Goal: Task Accomplishment & Management: Complete application form

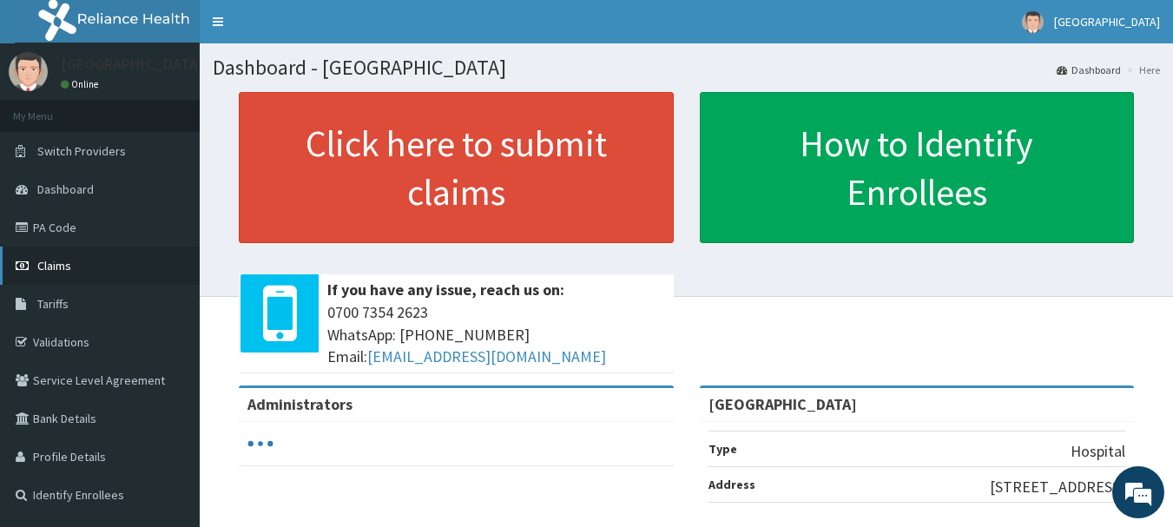
click at [58, 263] on span "Claims" at bounding box center [54, 266] width 34 height 16
click at [63, 264] on span "Claims" at bounding box center [54, 266] width 34 height 16
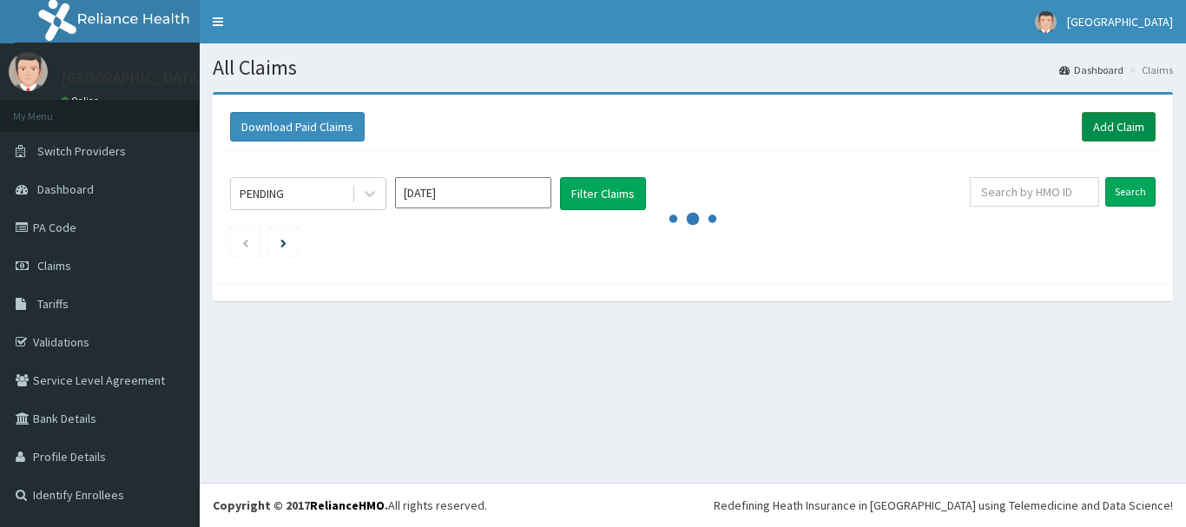
click at [1099, 126] on link "Add Claim" at bounding box center [1119, 127] width 74 height 30
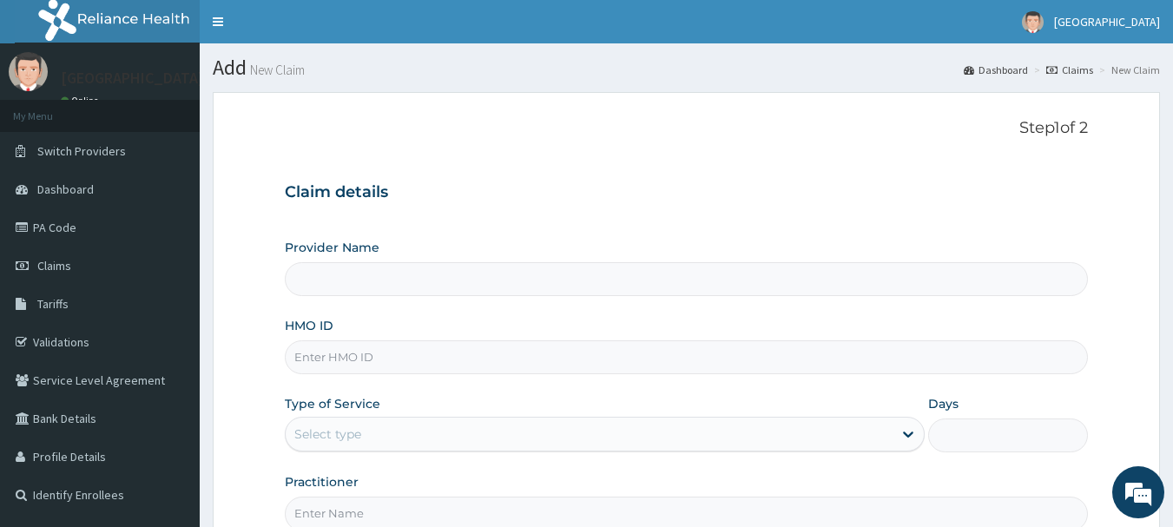
click at [414, 347] on input "HMO ID" at bounding box center [687, 357] width 804 height 34
type input "[GEOGRAPHIC_DATA]"
type input "g"
type input "GTC/10307/B"
drag, startPoint x: 449, startPoint y: 134, endPoint x: 428, endPoint y: 160, distance: 33.4
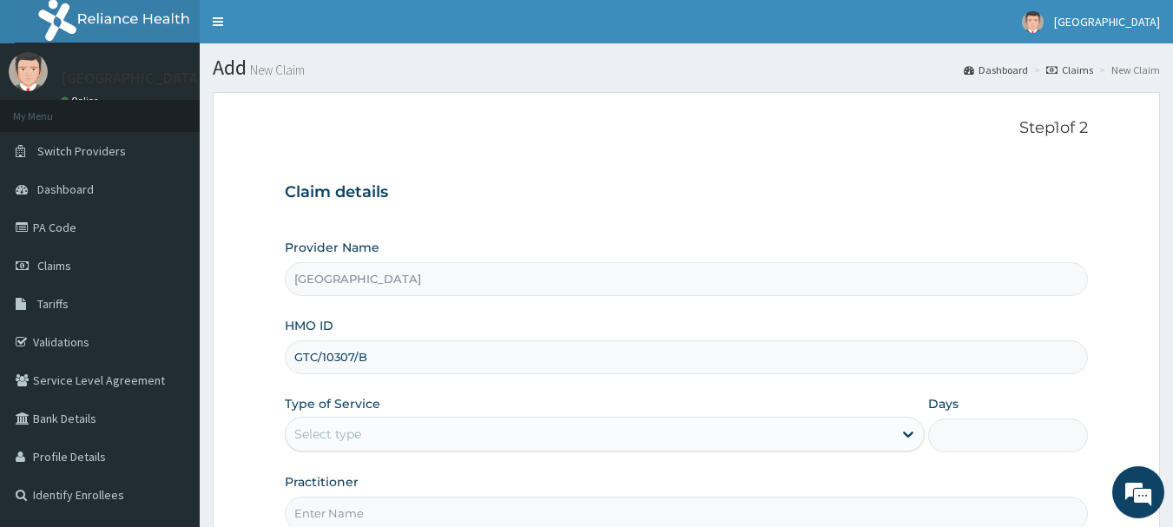
click at [428, 160] on div "Step 1 of 2 Claim details Provider Name Ona Ara Hospital HMO ID GTC/10307/B Typ…" at bounding box center [687, 325] width 804 height 412
click at [340, 434] on div "Select type" at bounding box center [327, 434] width 67 height 17
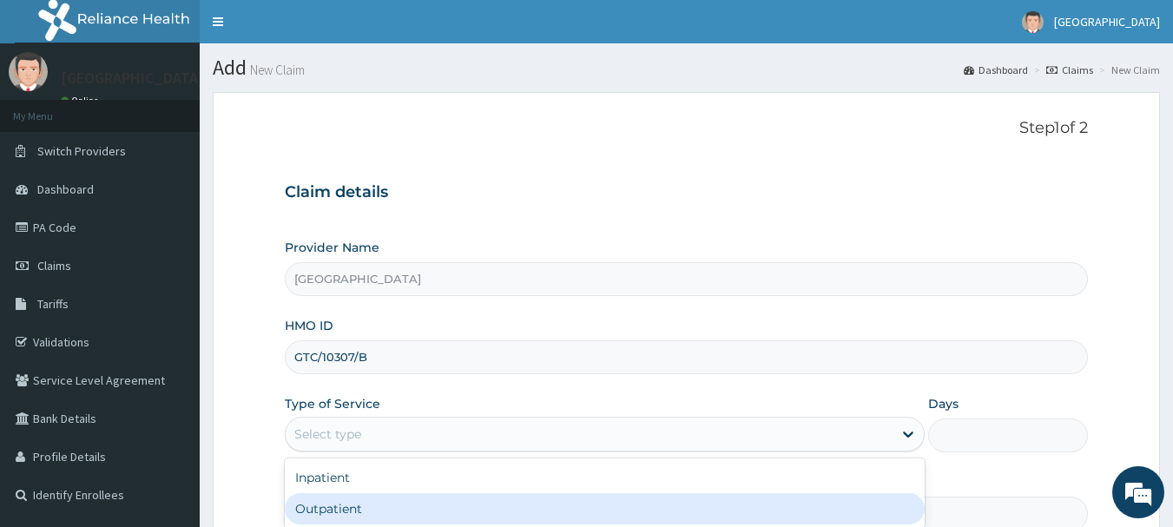
click at [336, 497] on div "Outpatient" at bounding box center [605, 508] width 640 height 31
type input "1"
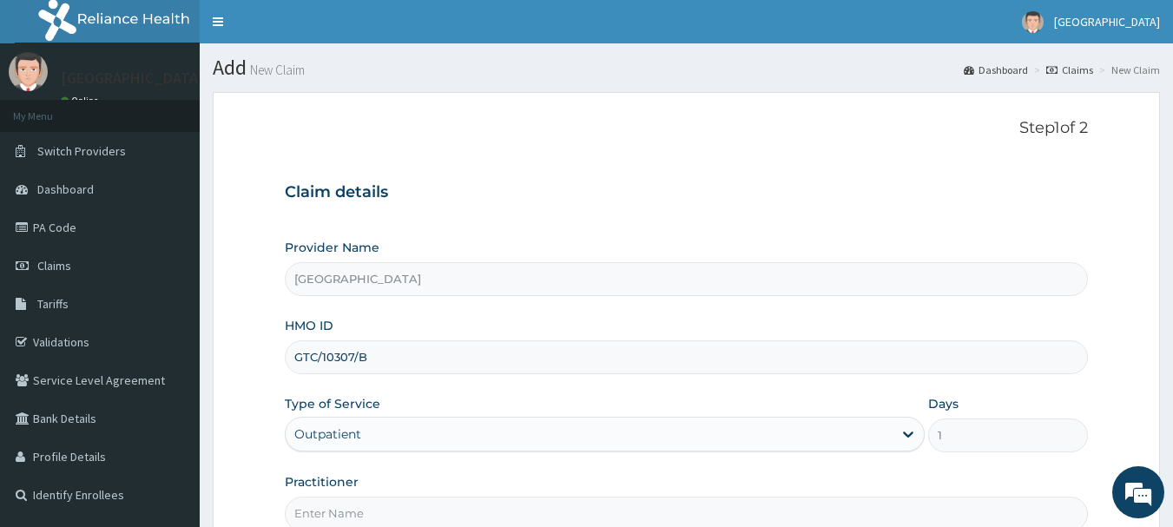
click at [559, 510] on input "Practitioner" at bounding box center [687, 514] width 804 height 34
type input "Emmanuel Oladipo"
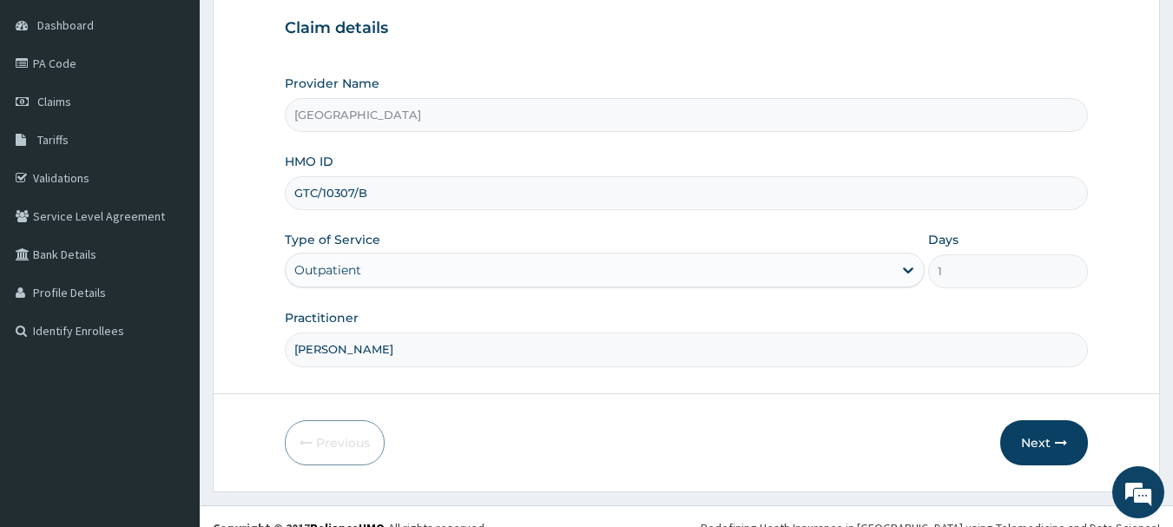
scroll to position [187, 0]
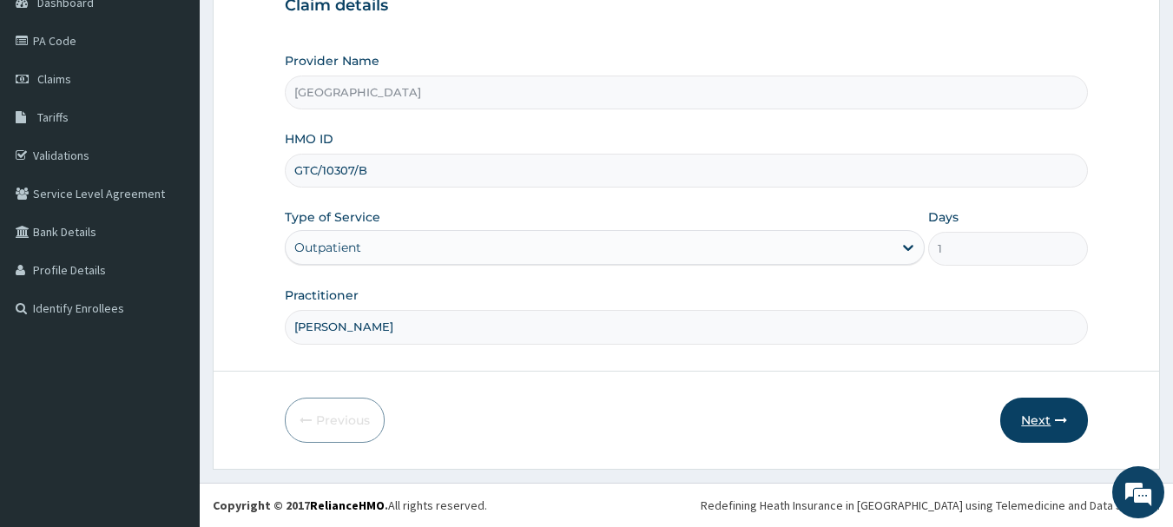
click at [1036, 415] on button "Next" at bounding box center [1045, 420] width 88 height 45
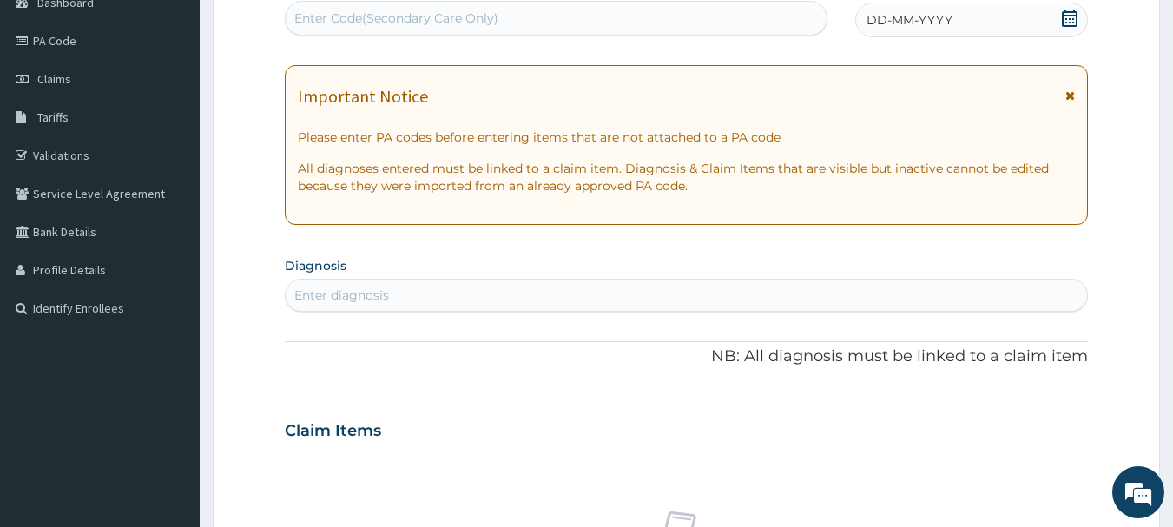
click at [1062, 16] on icon at bounding box center [1069, 18] width 17 height 17
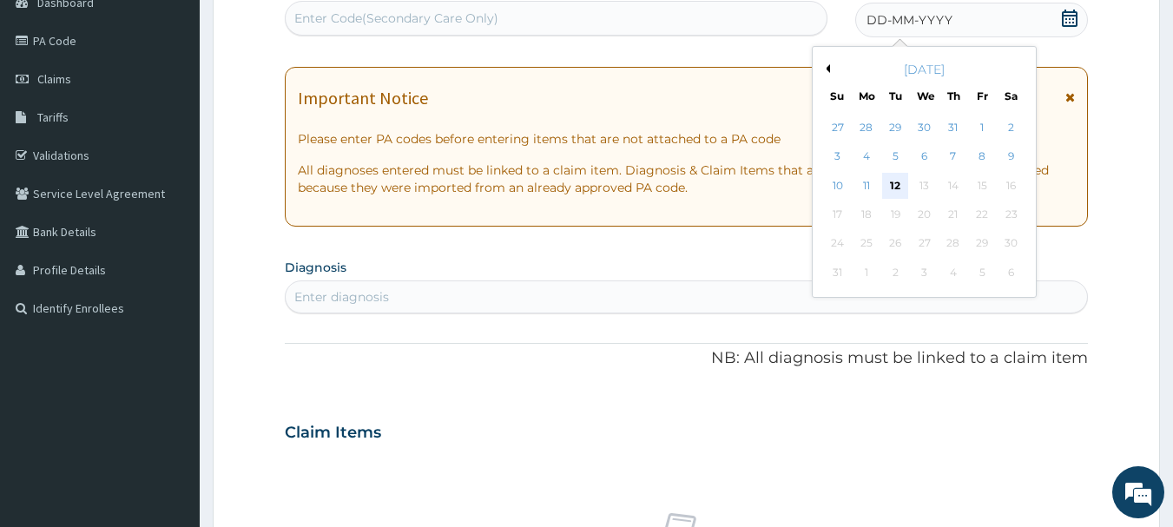
click at [903, 182] on div "12" at bounding box center [896, 186] width 26 height 26
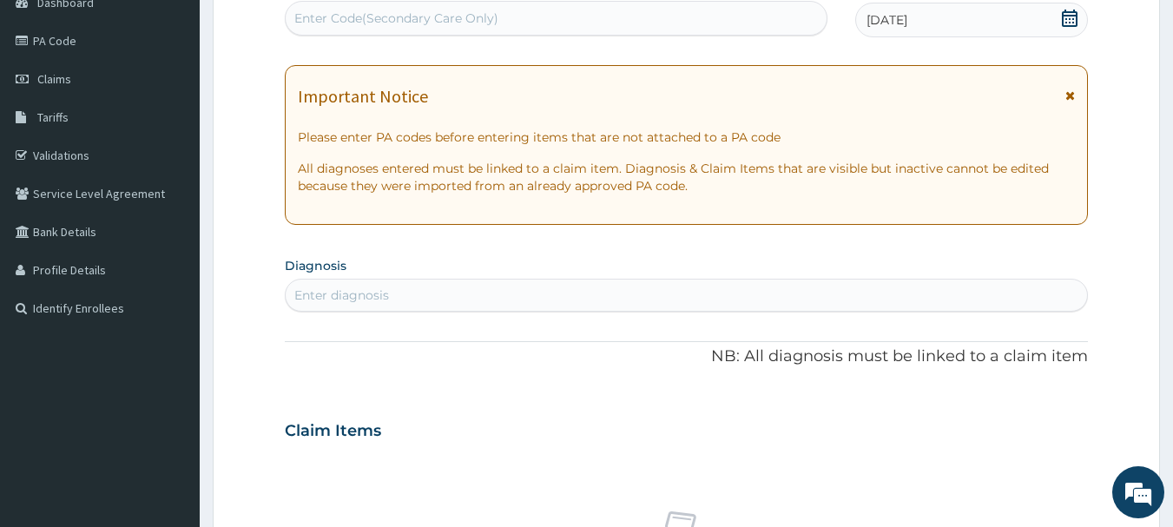
click at [638, 290] on div "Enter diagnosis" at bounding box center [687, 295] width 803 height 28
type input "MALARIA"
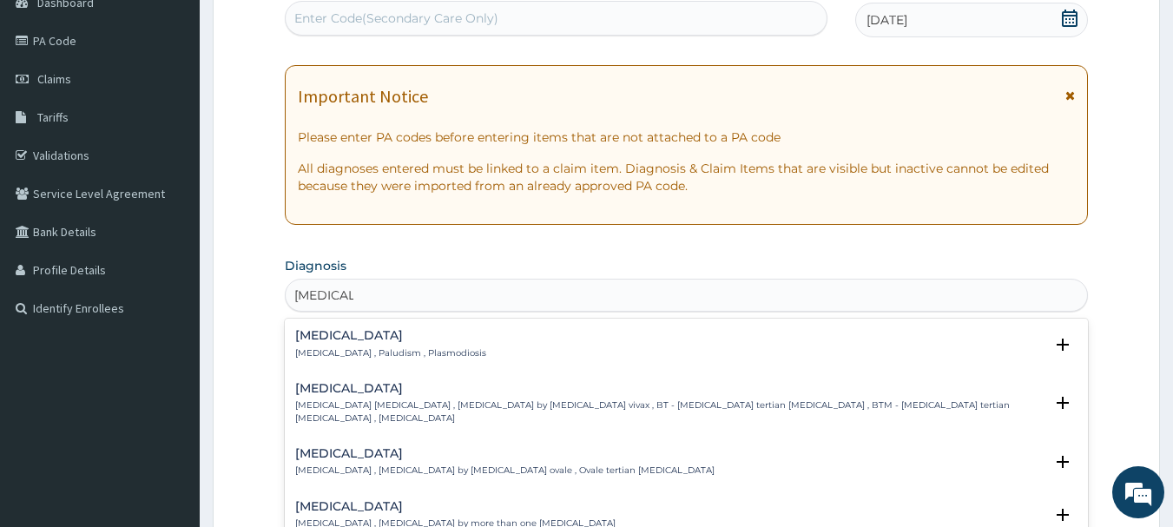
click at [425, 343] on div "Malaria Malaria , Paludism , Plasmodiosis" at bounding box center [390, 344] width 191 height 30
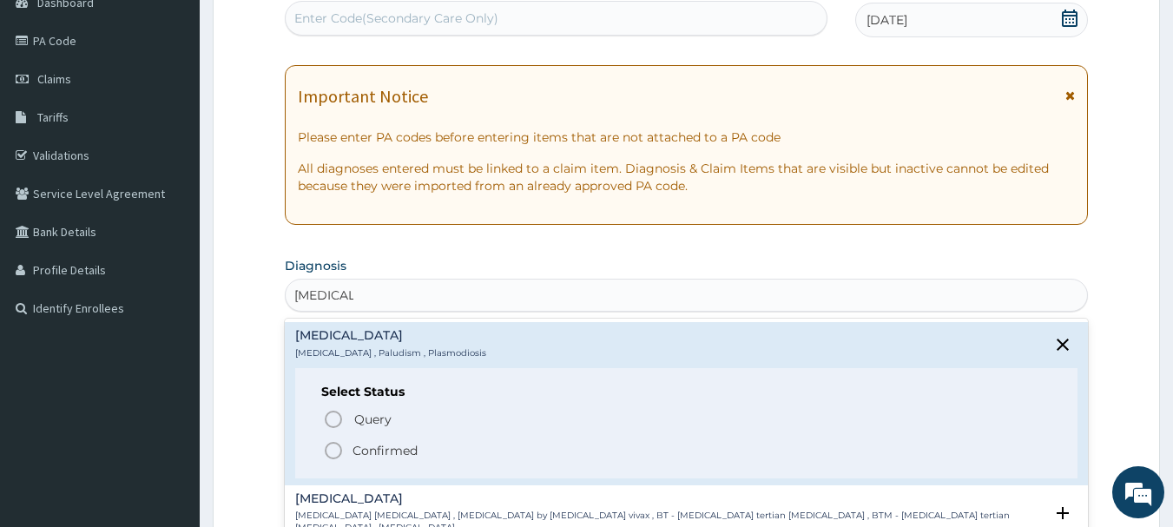
click at [362, 452] on p "Confirmed" at bounding box center [385, 450] width 65 height 17
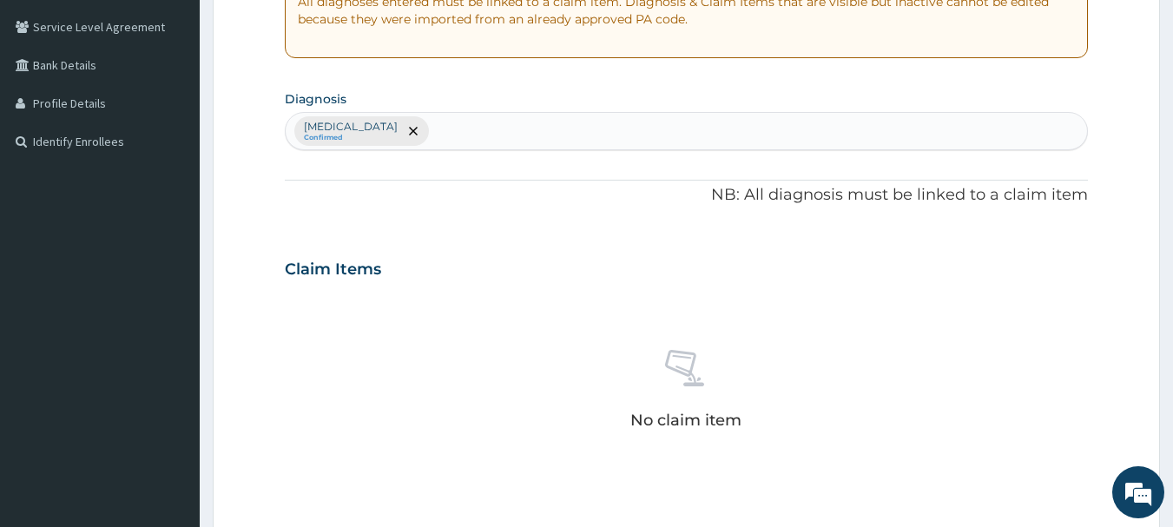
scroll to position [351, 0]
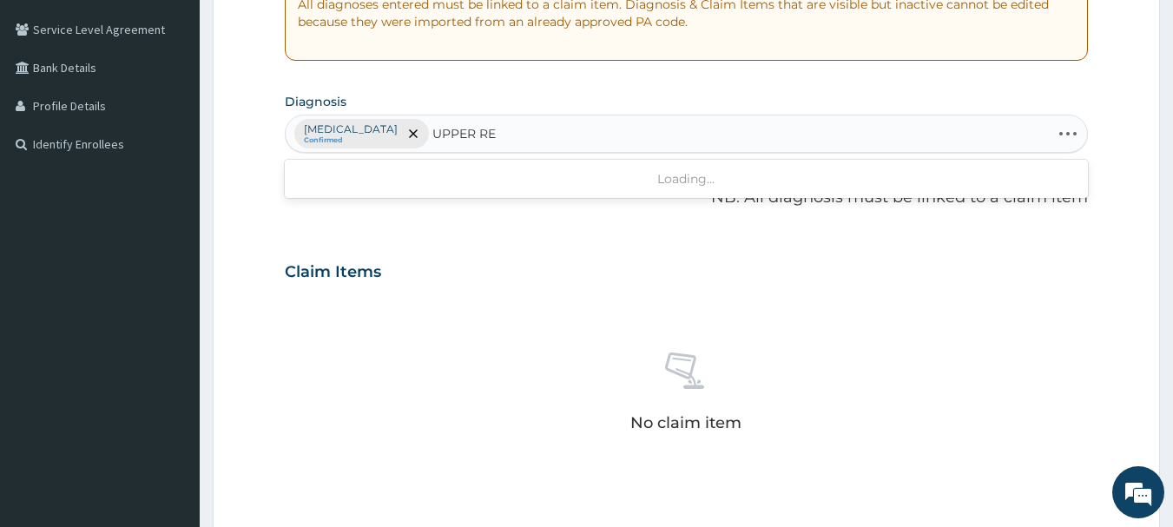
type input "UPPER RES"
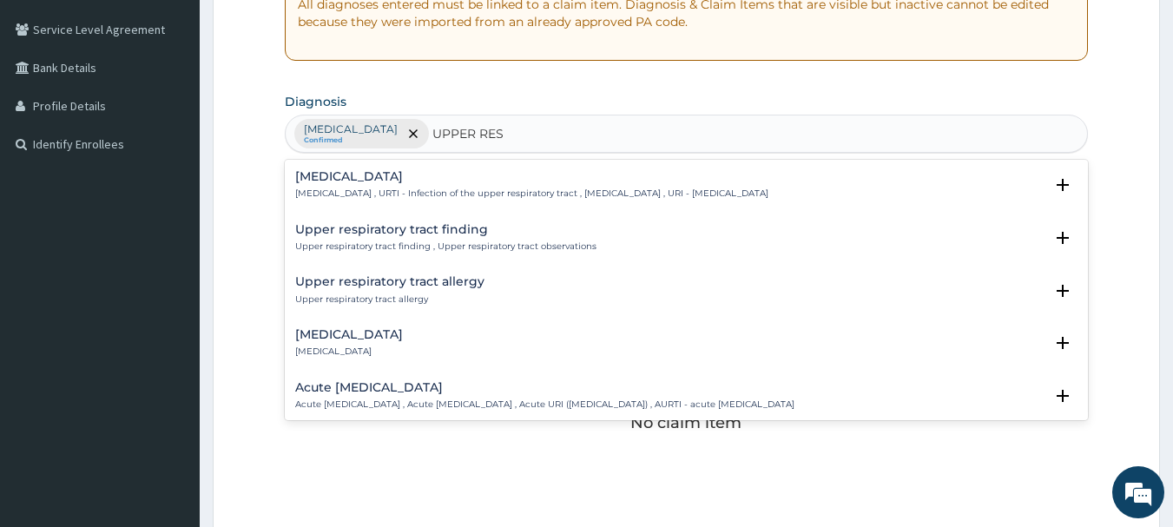
click at [424, 186] on div "Upper respiratory infection Upper respiratory infection , URTI - Infection of t…" at bounding box center [531, 185] width 473 height 30
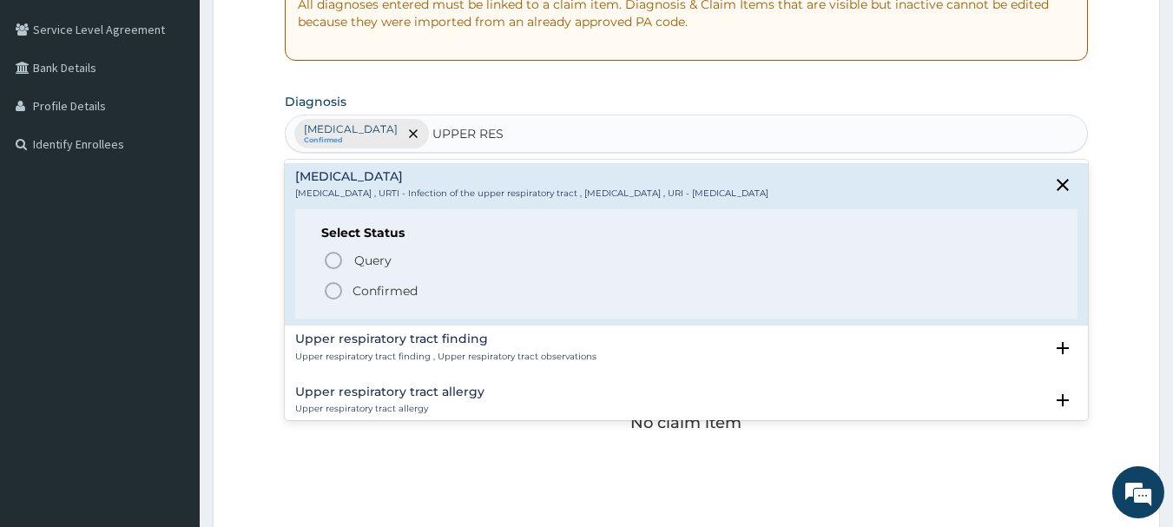
click at [359, 296] on p "Confirmed" at bounding box center [385, 290] width 65 height 17
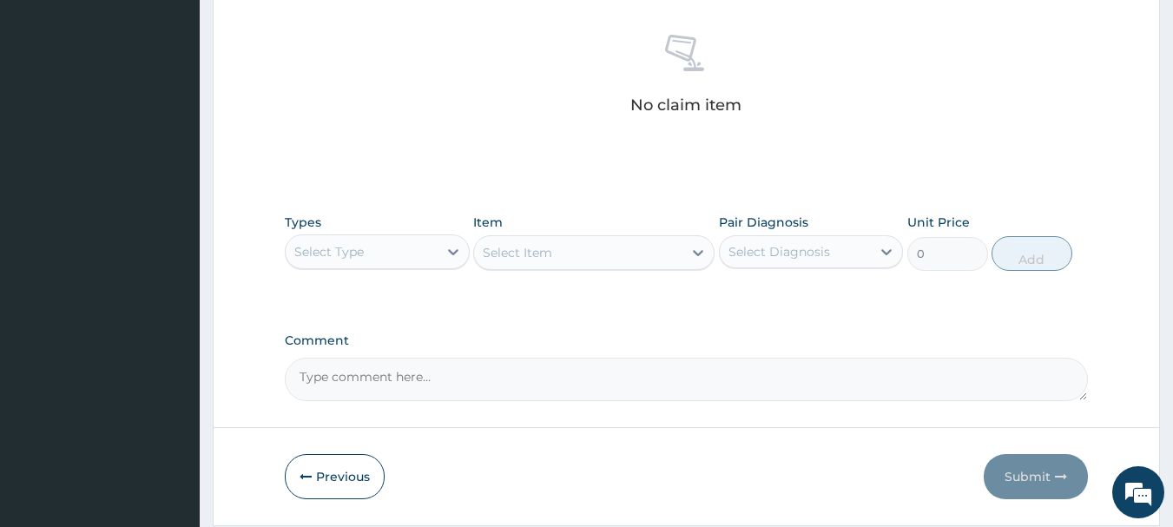
scroll to position [686, 0]
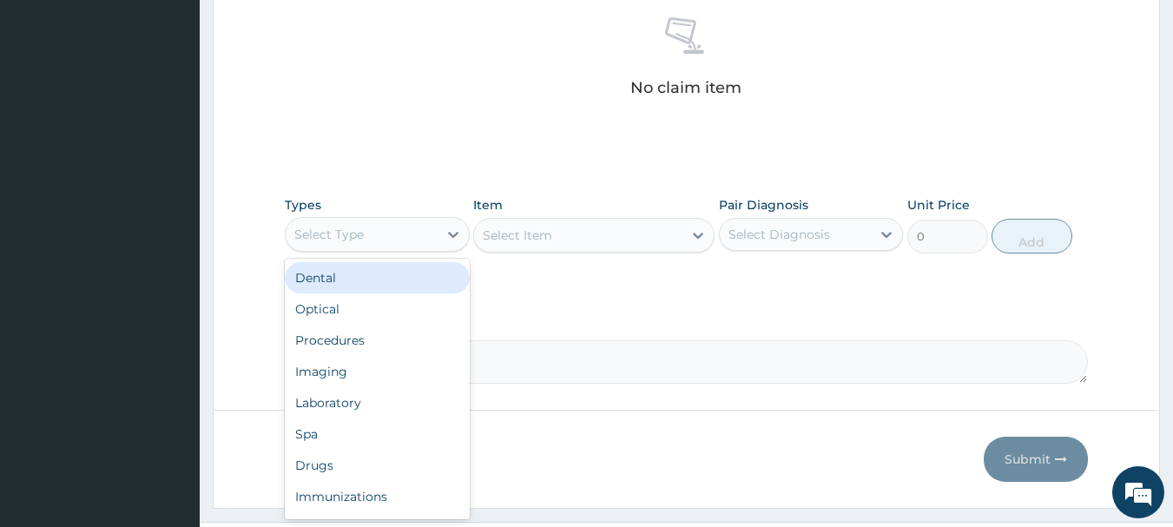
click at [338, 249] on div "Select Type" at bounding box center [377, 234] width 185 height 35
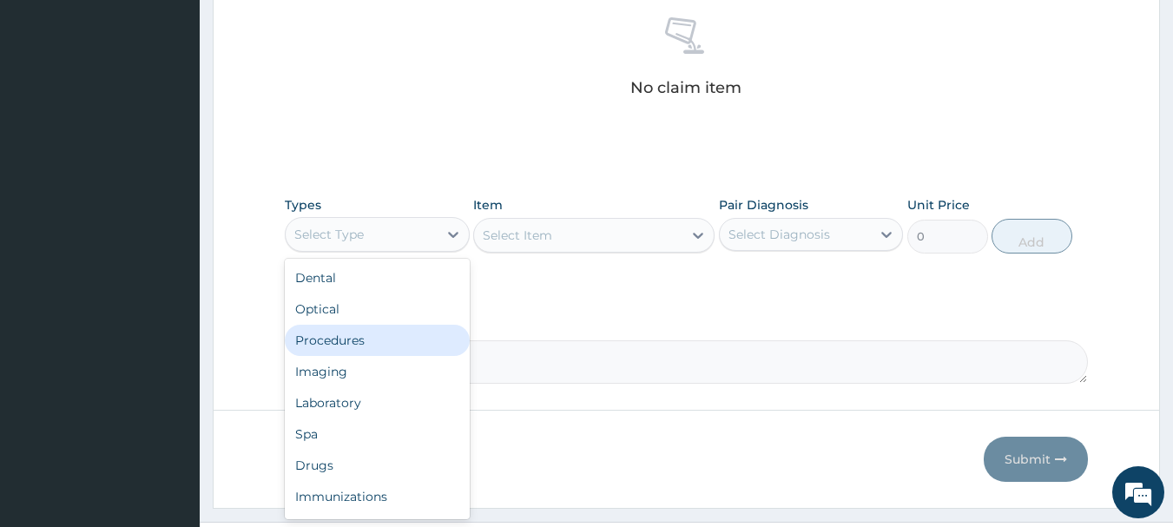
click at [339, 345] on div "Procedures" at bounding box center [377, 340] width 185 height 31
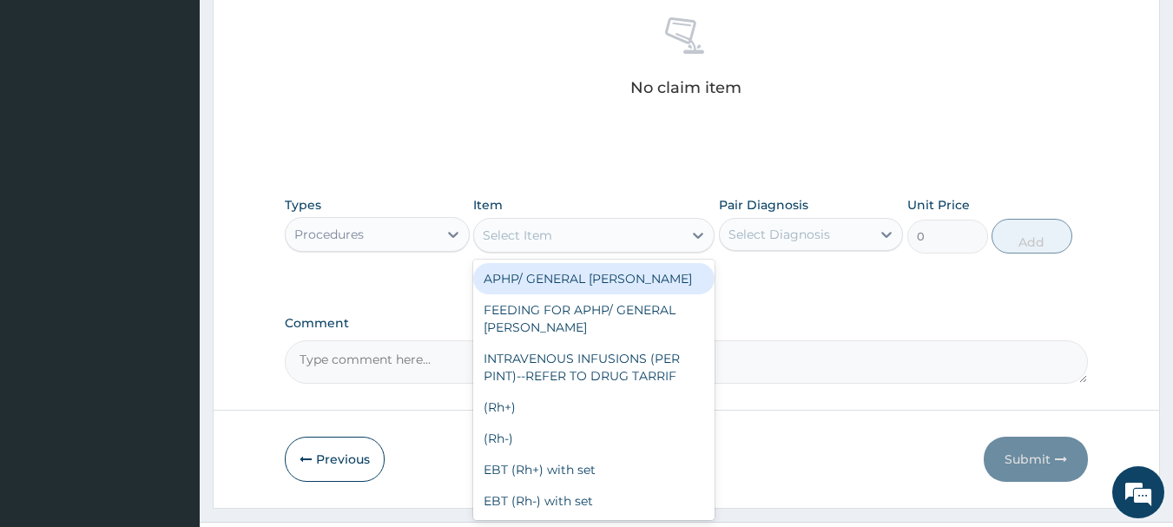
click at [525, 241] on div "Select Item" at bounding box center [517, 235] width 69 height 17
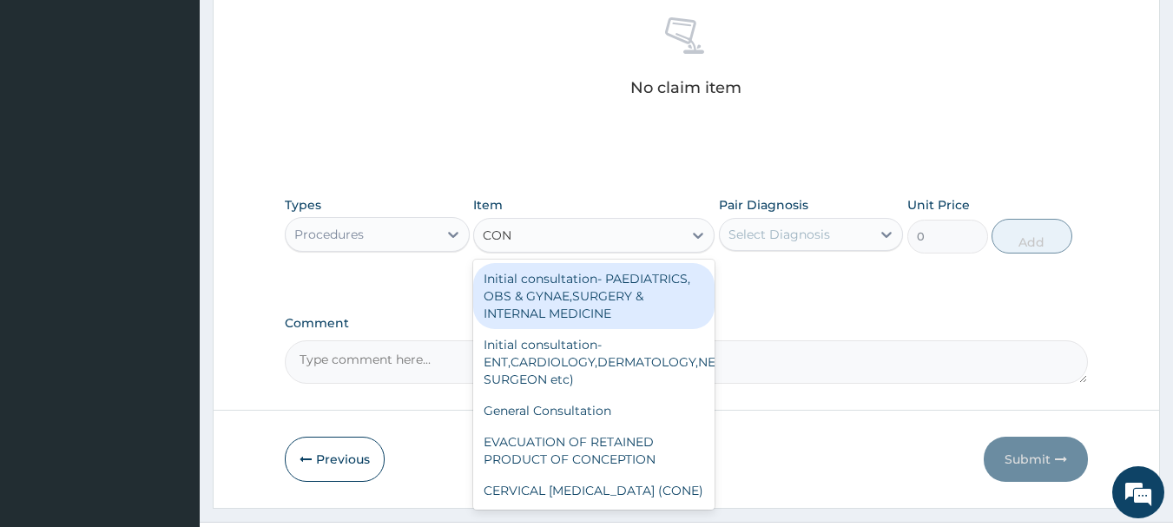
type input "CONS"
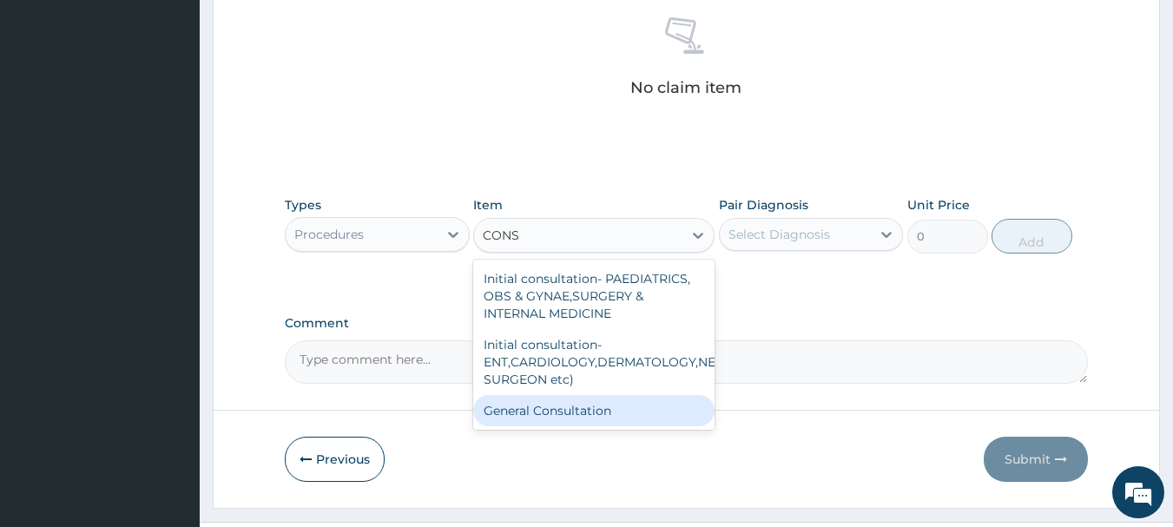
click at [508, 406] on div "General Consultation" at bounding box center [593, 410] width 241 height 31
type input "2000"
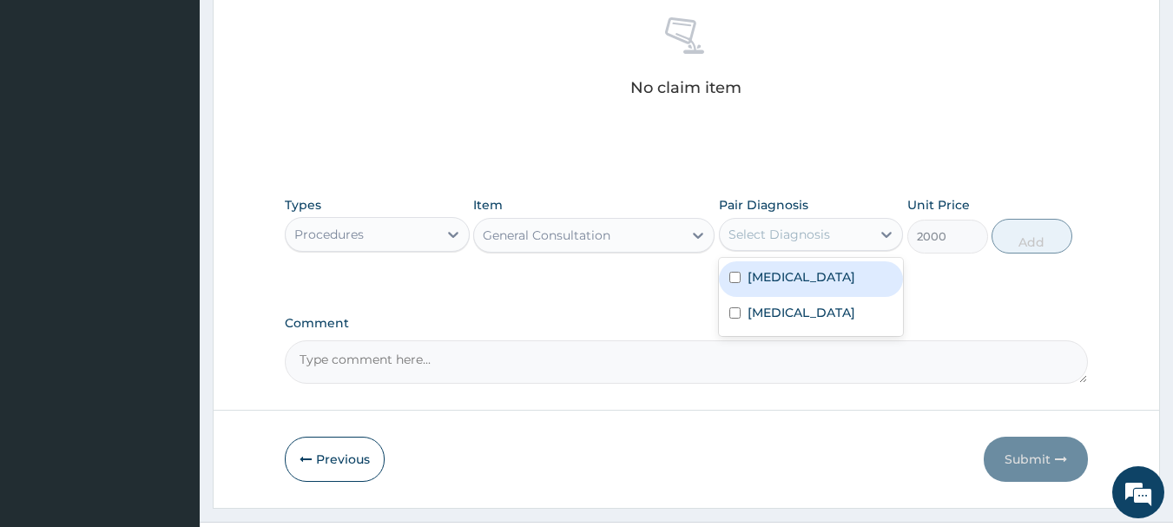
click at [783, 239] on div "Select Diagnosis" at bounding box center [780, 234] width 102 height 17
click at [764, 277] on label "Malaria" at bounding box center [802, 276] width 108 height 17
checkbox input "true"
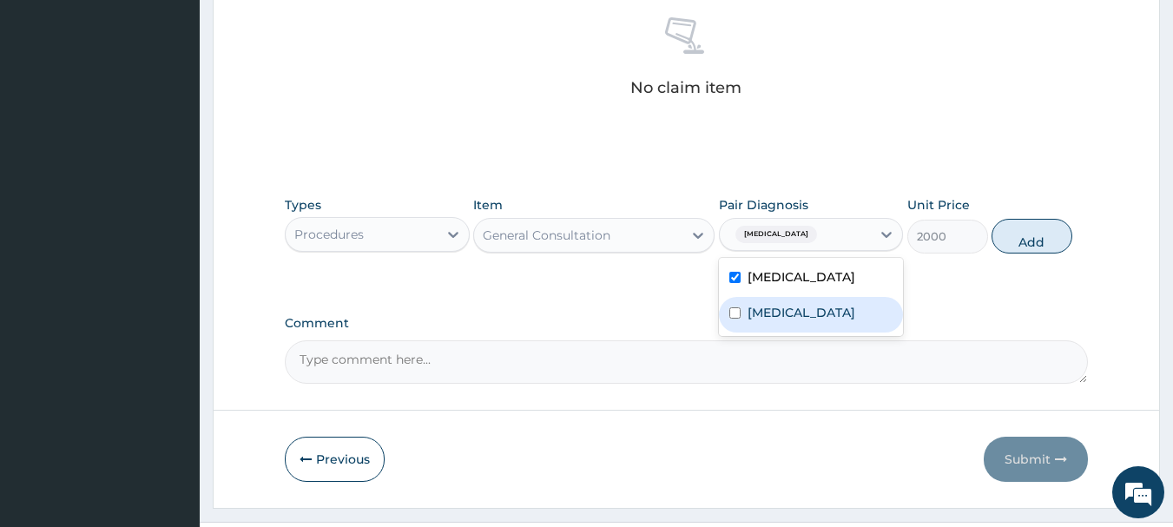
click at [781, 313] on label "Upper respiratory infection" at bounding box center [802, 312] width 108 height 17
checkbox input "true"
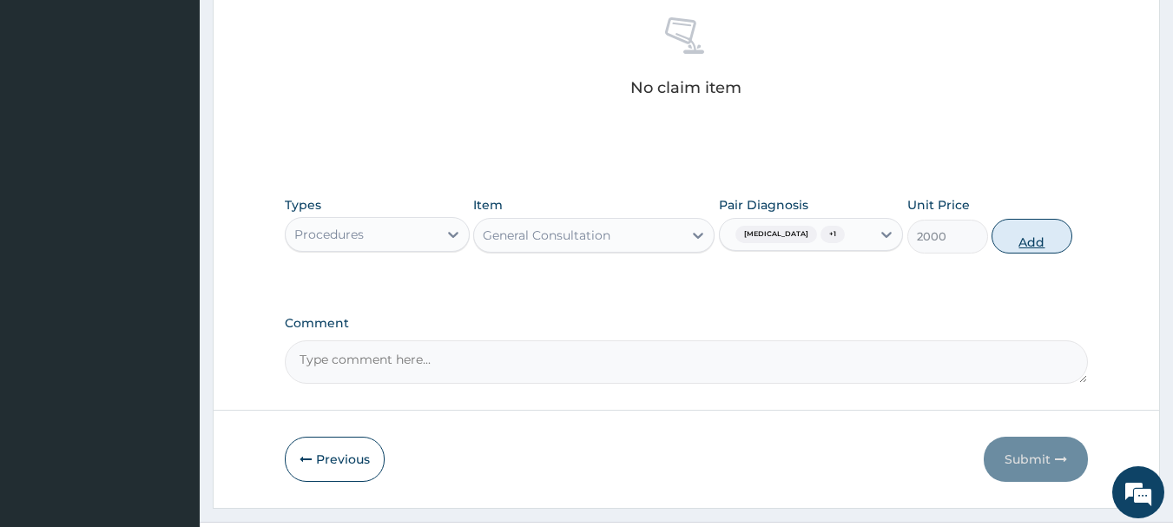
click at [1041, 234] on button "Add" at bounding box center [1032, 236] width 81 height 35
type input "0"
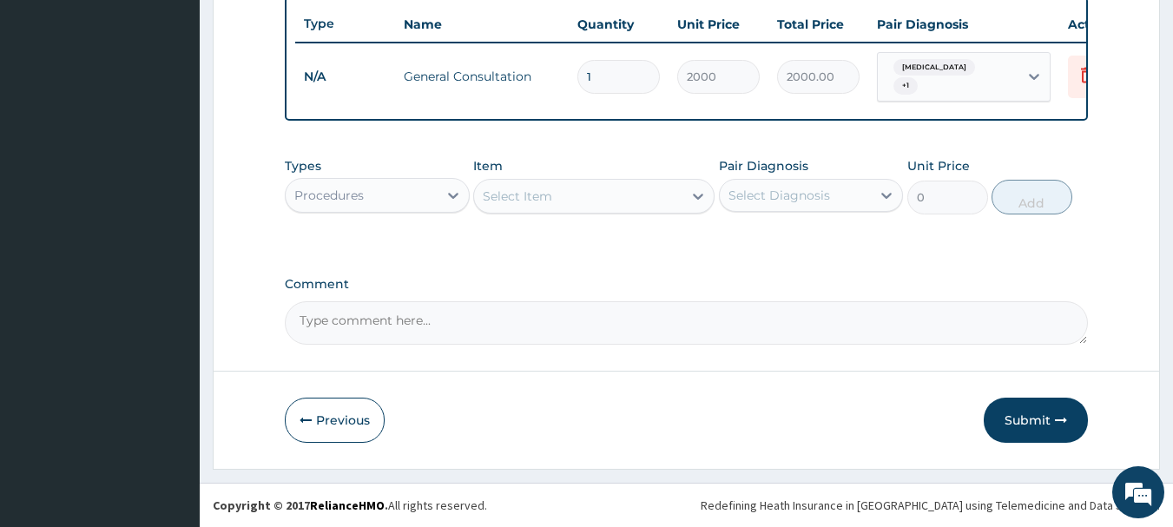
scroll to position [656, 0]
click at [611, 208] on div "Select Item" at bounding box center [578, 196] width 208 height 28
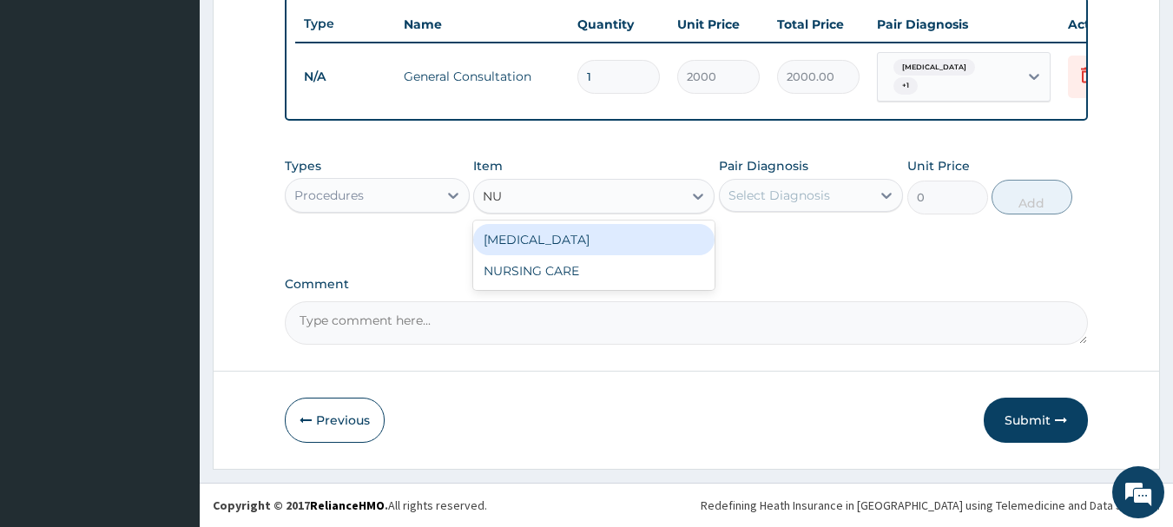
type input "NUR"
click at [599, 230] on div "NURSING CARE" at bounding box center [593, 239] width 241 height 31
type input "1000"
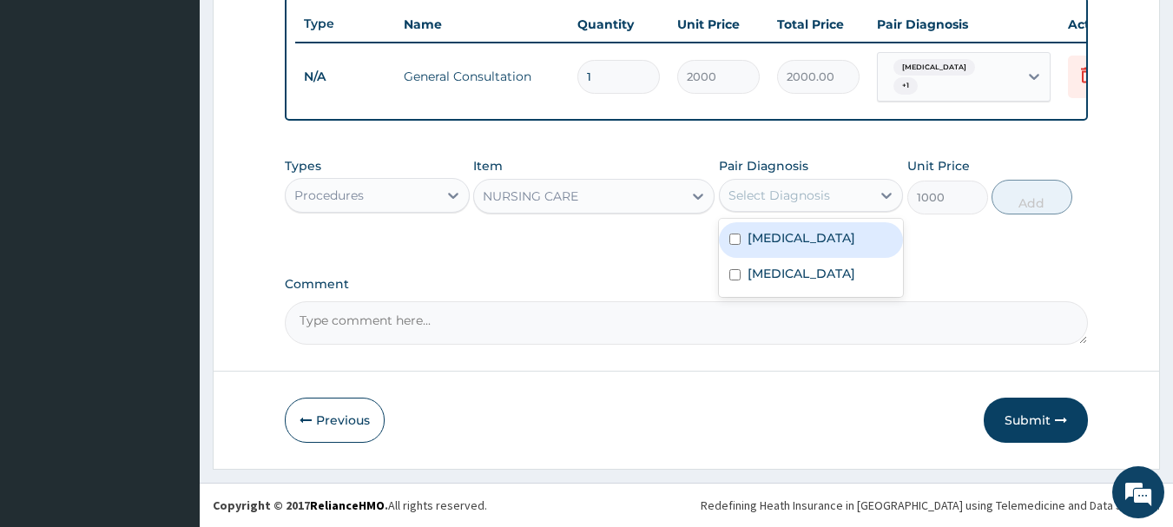
click at [753, 203] on div "Select Diagnosis" at bounding box center [780, 195] width 102 height 17
click at [755, 251] on div "Malaria" at bounding box center [811, 240] width 185 height 36
checkbox input "true"
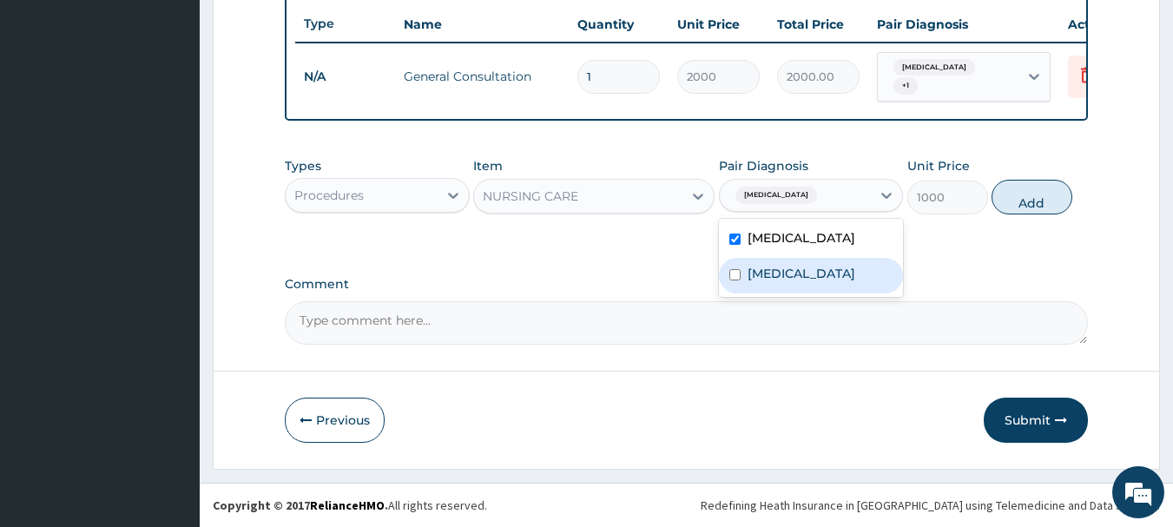
click at [757, 273] on label "Upper respiratory infection" at bounding box center [802, 273] width 108 height 17
checkbox input "true"
click at [1025, 198] on button "Add" at bounding box center [1032, 197] width 81 height 35
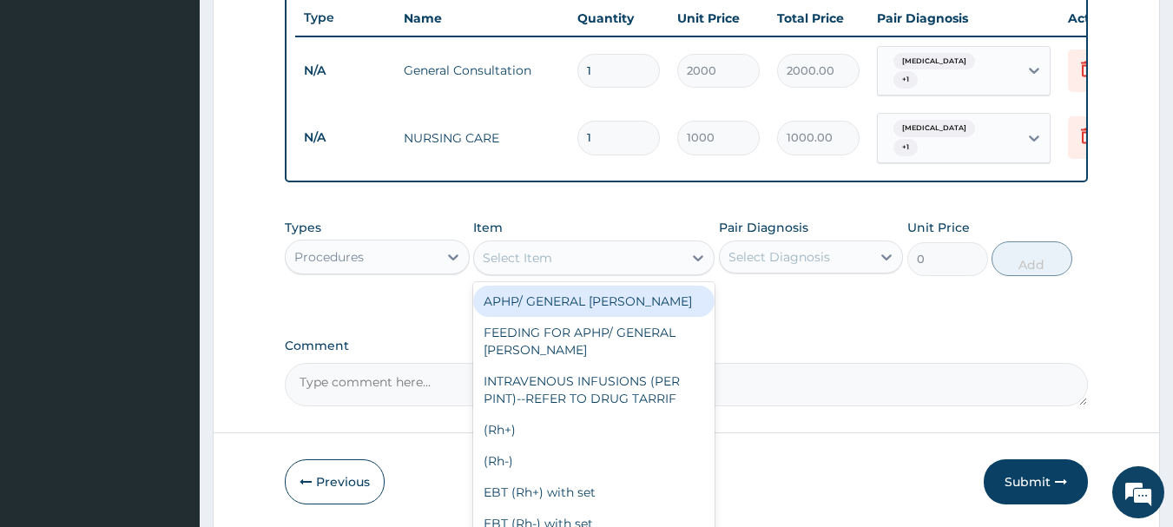
click at [591, 245] on div "Select Item" at bounding box center [578, 258] width 208 height 28
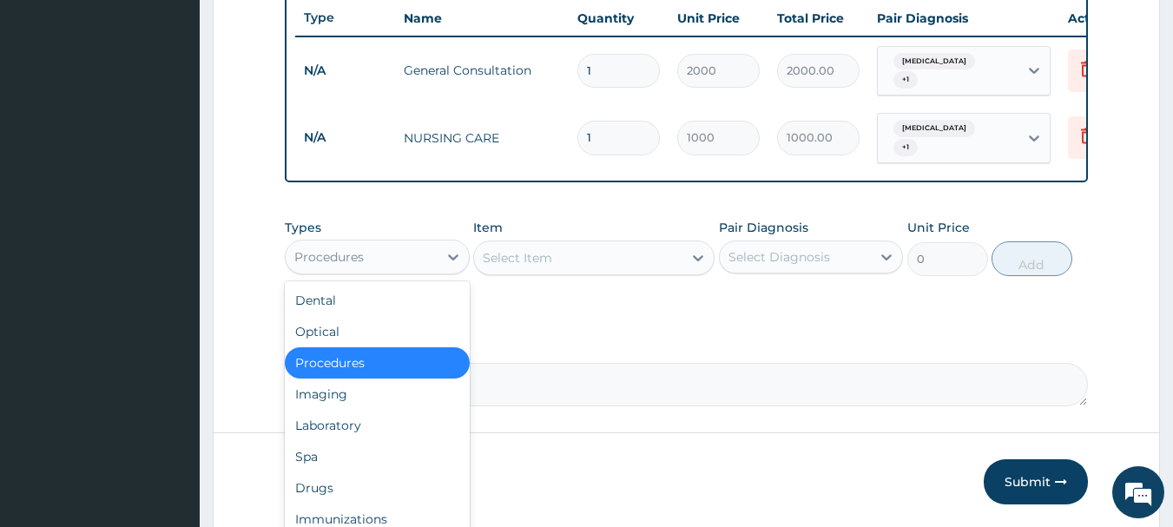
click at [420, 253] on div "Procedures" at bounding box center [362, 257] width 152 height 28
click at [334, 421] on div "Laboratory" at bounding box center [377, 425] width 185 height 31
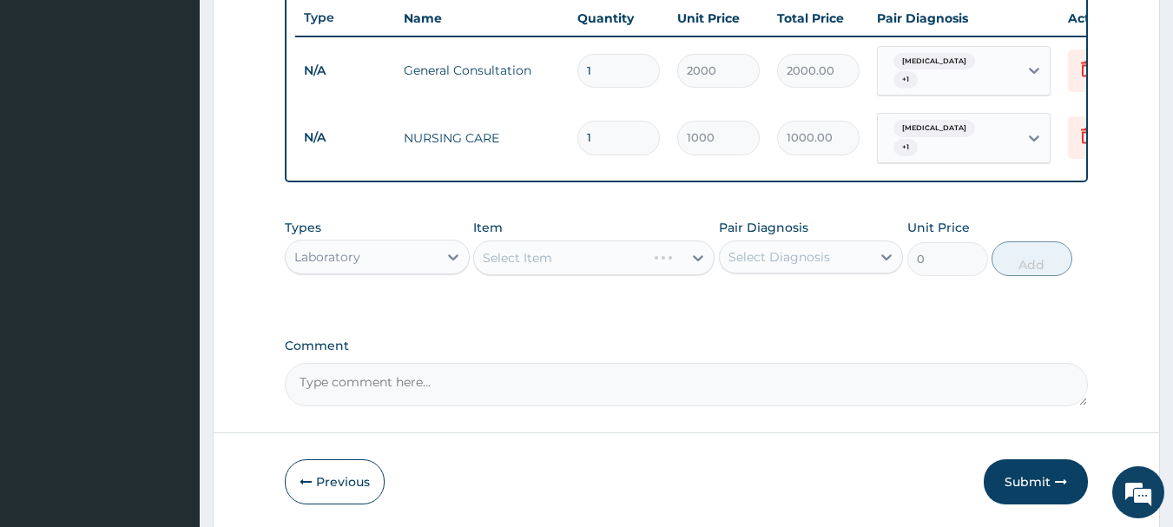
click at [527, 255] on div "Select Item" at bounding box center [593, 258] width 241 height 35
click at [527, 255] on div "Select Item" at bounding box center [517, 257] width 69 height 17
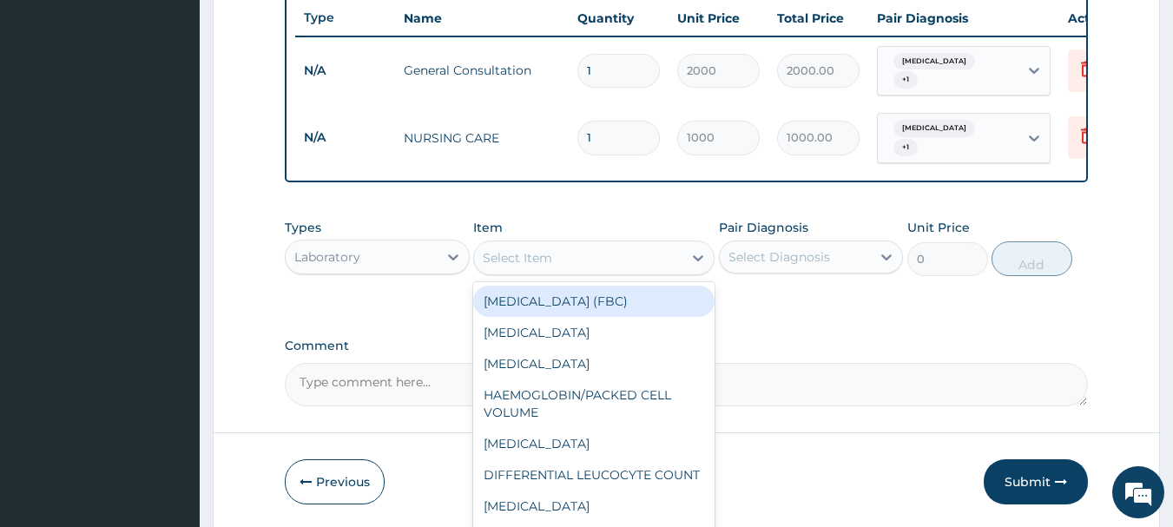
click at [535, 294] on div "FULL BLOOD COUNT (FBC)" at bounding box center [593, 301] width 241 height 31
type input "2000"
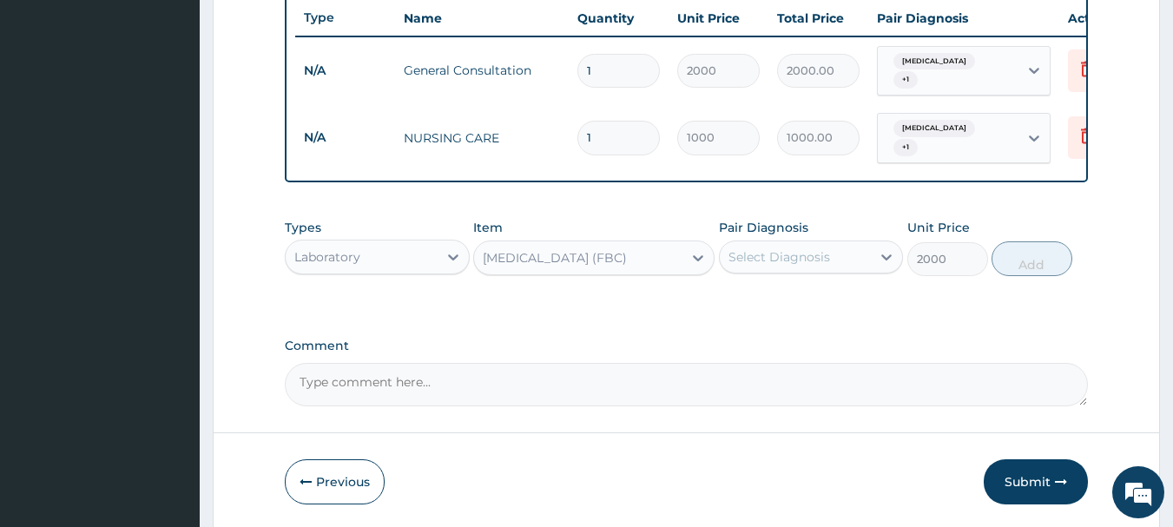
click at [787, 250] on div "Select Diagnosis" at bounding box center [780, 256] width 102 height 17
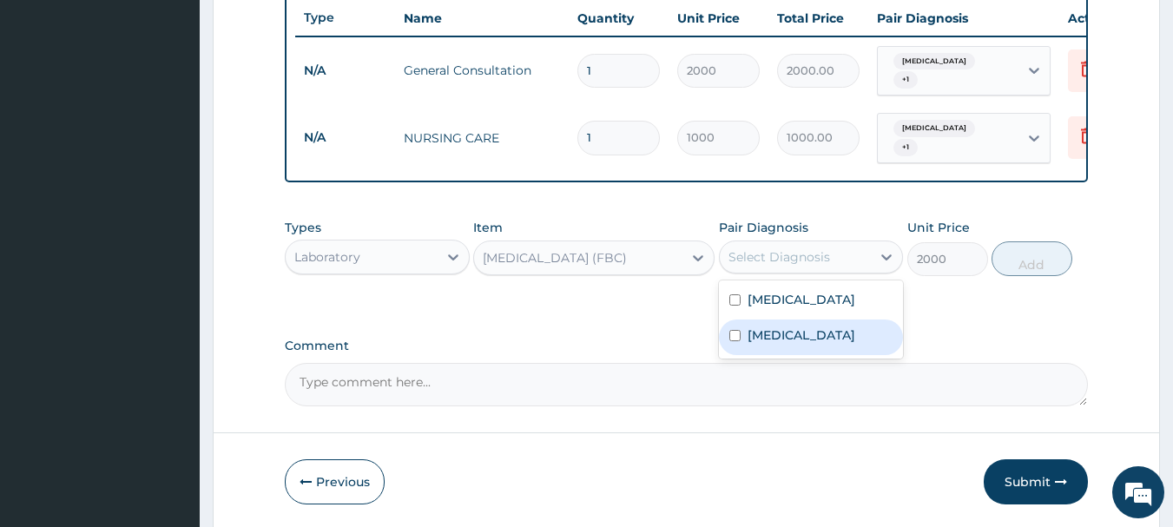
click at [772, 344] on label "Upper respiratory infection" at bounding box center [802, 335] width 108 height 17
checkbox input "true"
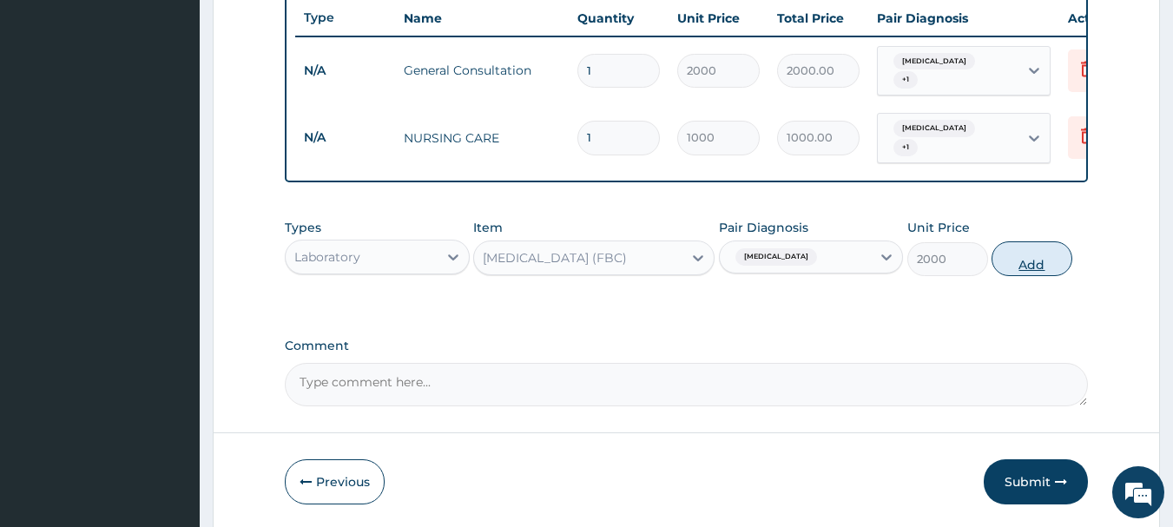
click at [1018, 257] on button "Add" at bounding box center [1032, 258] width 81 height 35
type input "0"
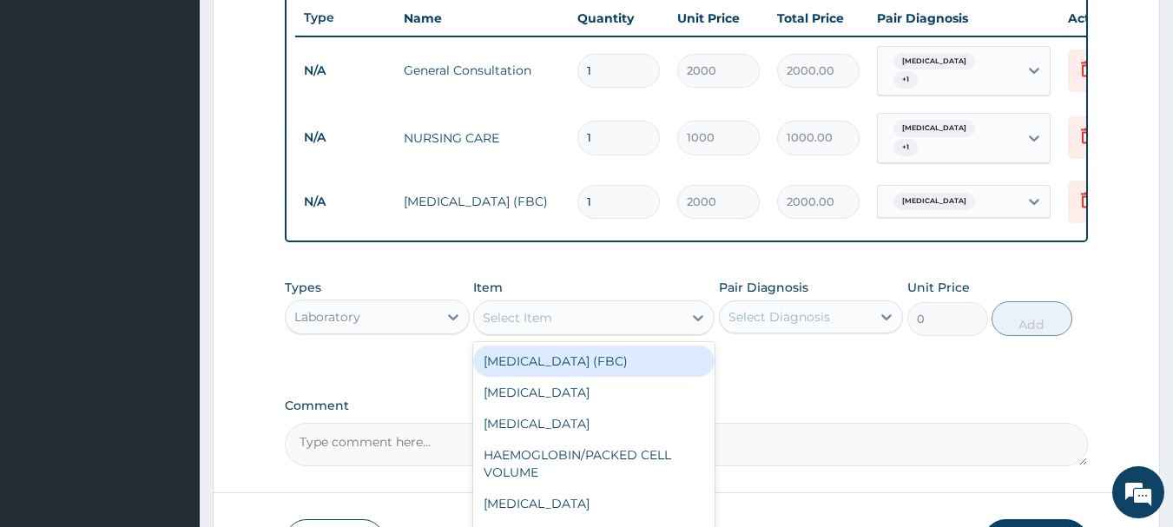
click at [635, 321] on div "Select Item" at bounding box center [578, 318] width 208 height 28
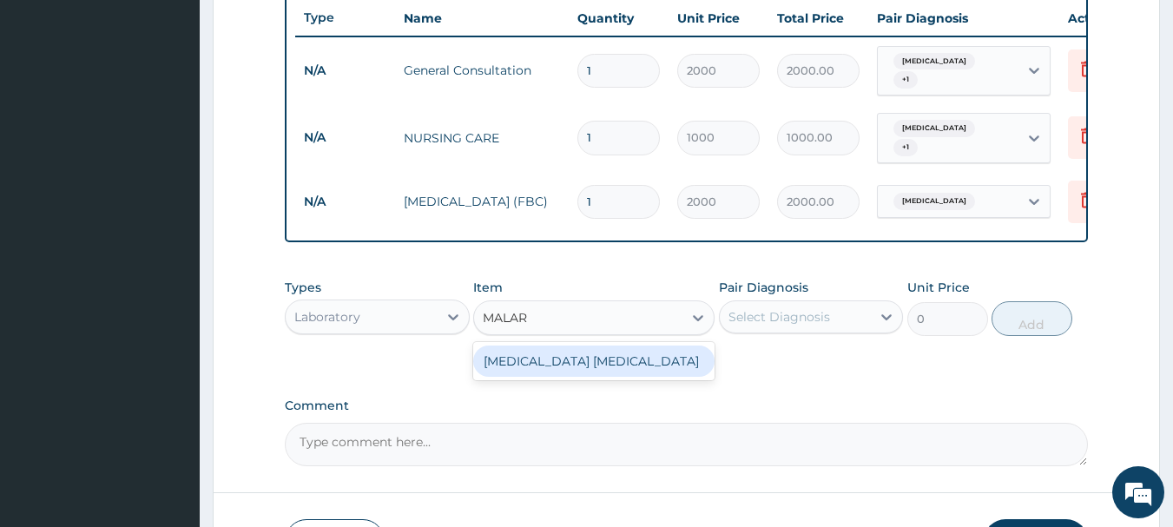
type input "MALARI"
click at [616, 360] on div "MALARIA PARASITE" at bounding box center [593, 361] width 241 height 31
type input "700"
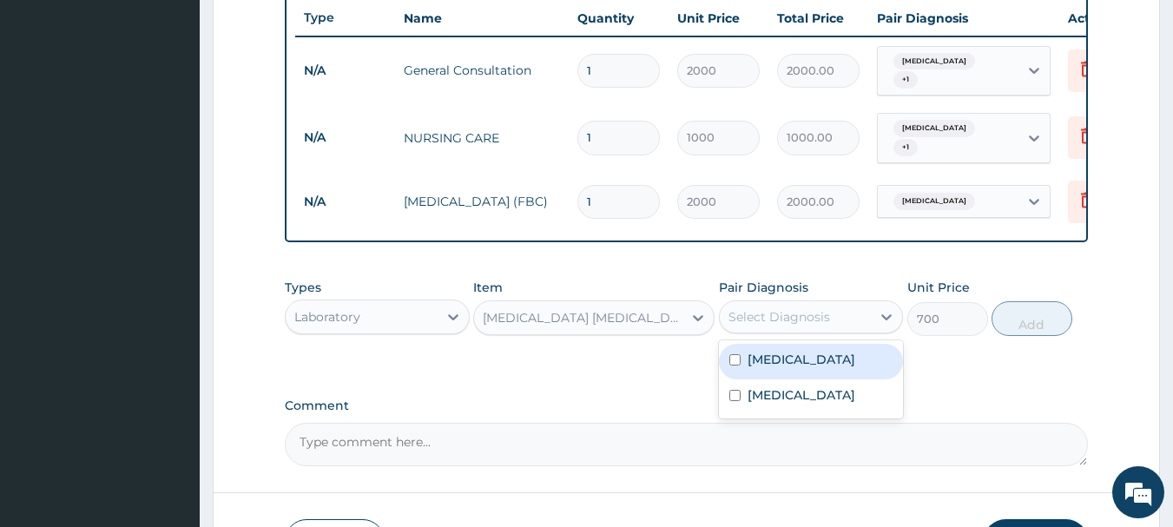
click at [788, 313] on div "Select Diagnosis" at bounding box center [780, 316] width 102 height 17
click at [768, 351] on label "Malaria" at bounding box center [802, 359] width 108 height 17
checkbox input "true"
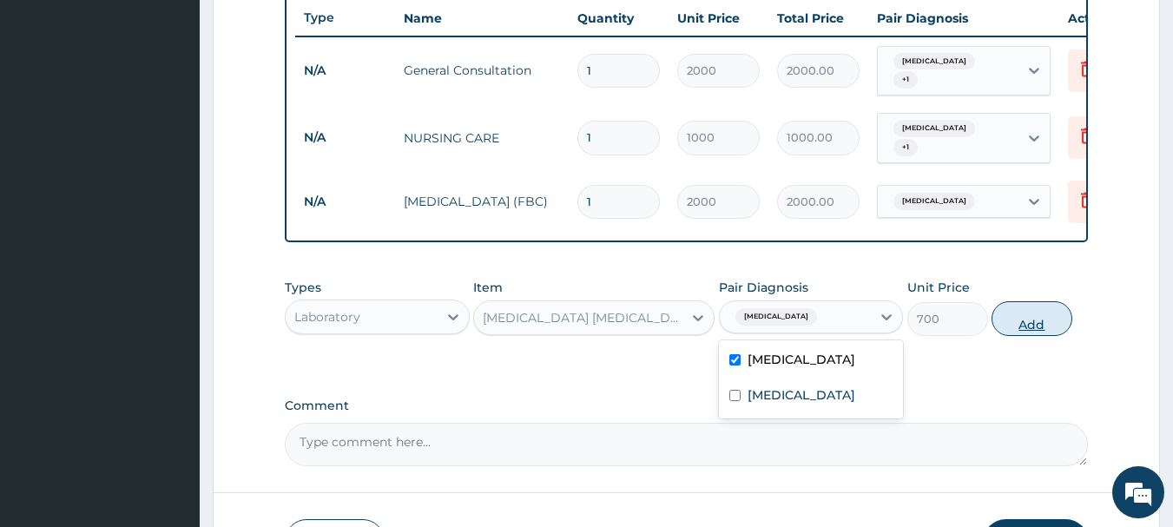
click at [1014, 315] on button "Add" at bounding box center [1032, 318] width 81 height 35
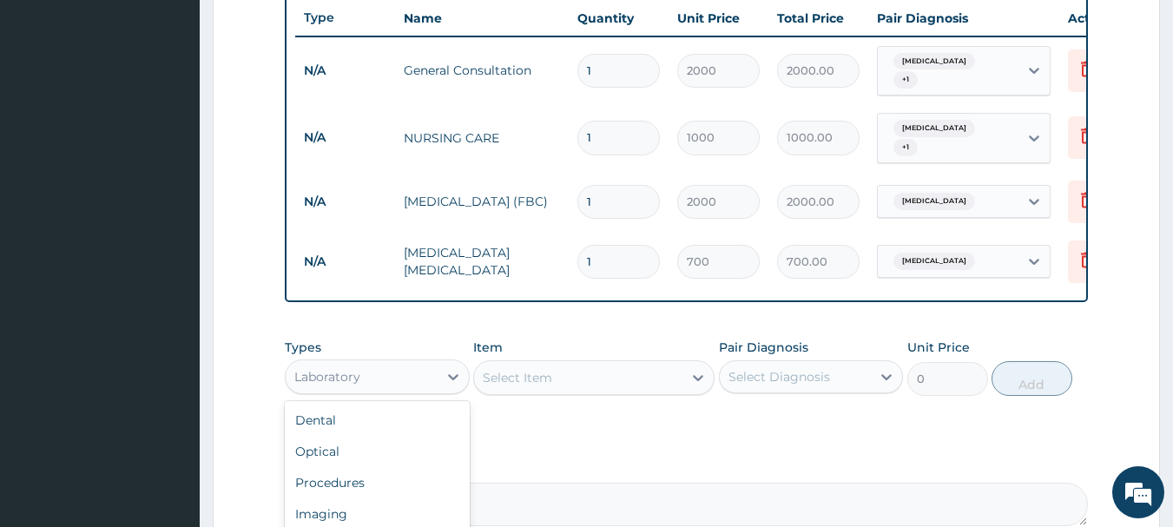
click at [382, 368] on div "Laboratory" at bounding box center [362, 377] width 152 height 28
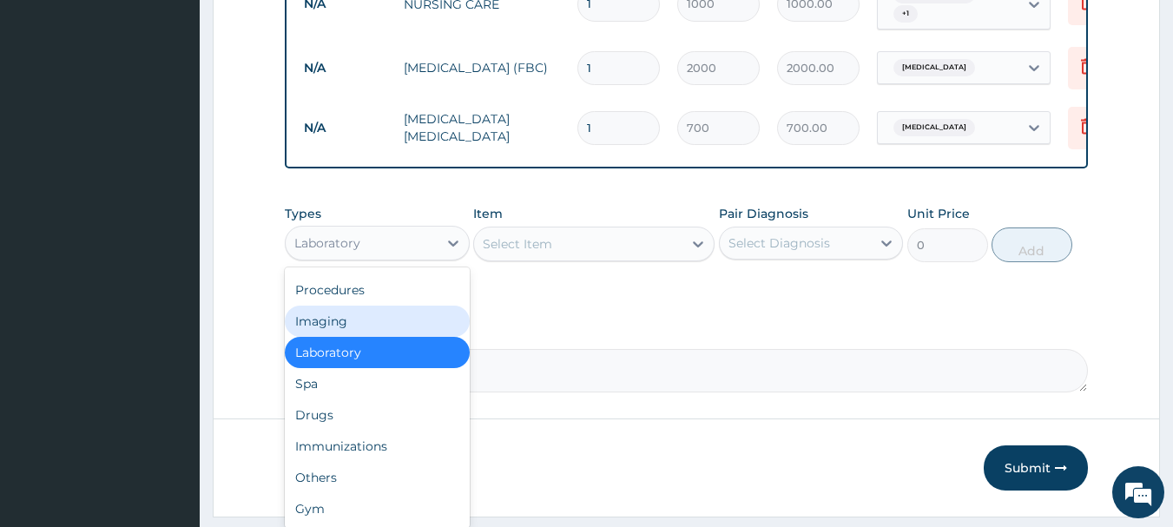
scroll to position [813, 0]
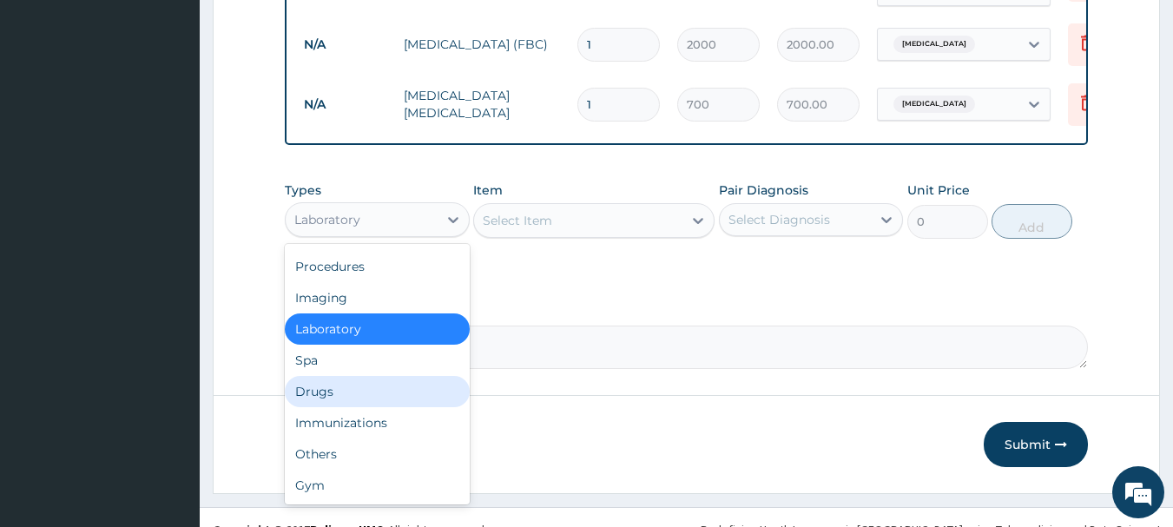
click at [354, 378] on div "Drugs" at bounding box center [377, 391] width 185 height 31
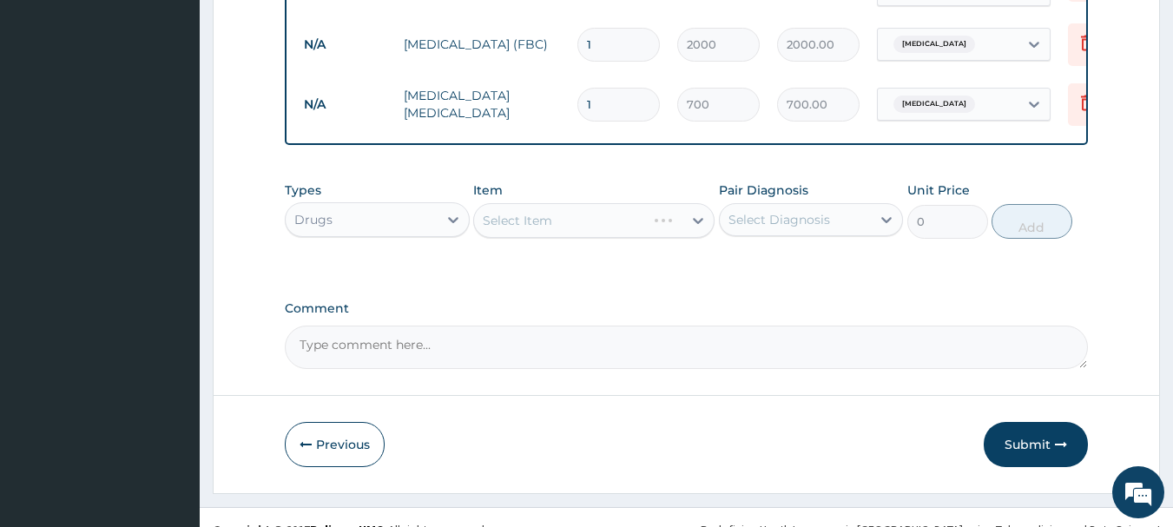
click at [597, 221] on div "Select Item" at bounding box center [593, 220] width 241 height 35
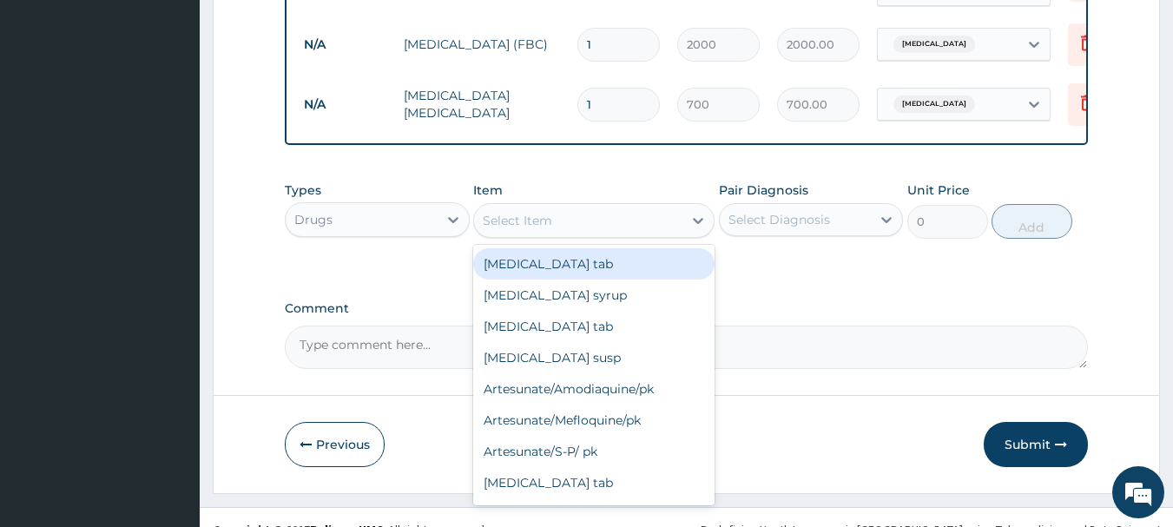
click at [597, 221] on div "Select Item" at bounding box center [578, 221] width 208 height 28
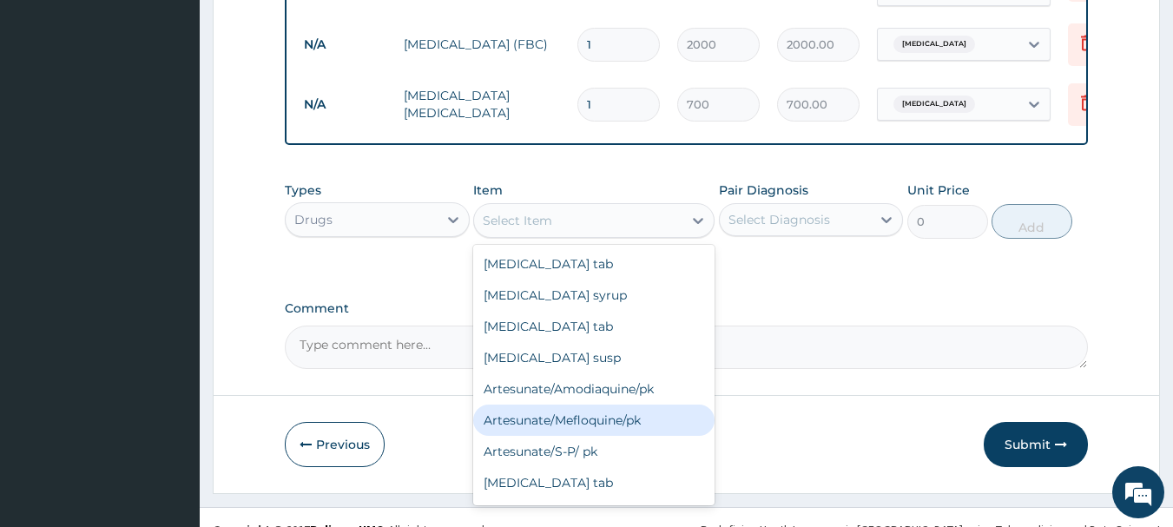
click at [650, 412] on div "Artesunate/Mefloquine/pk" at bounding box center [593, 420] width 241 height 31
type input "1600"
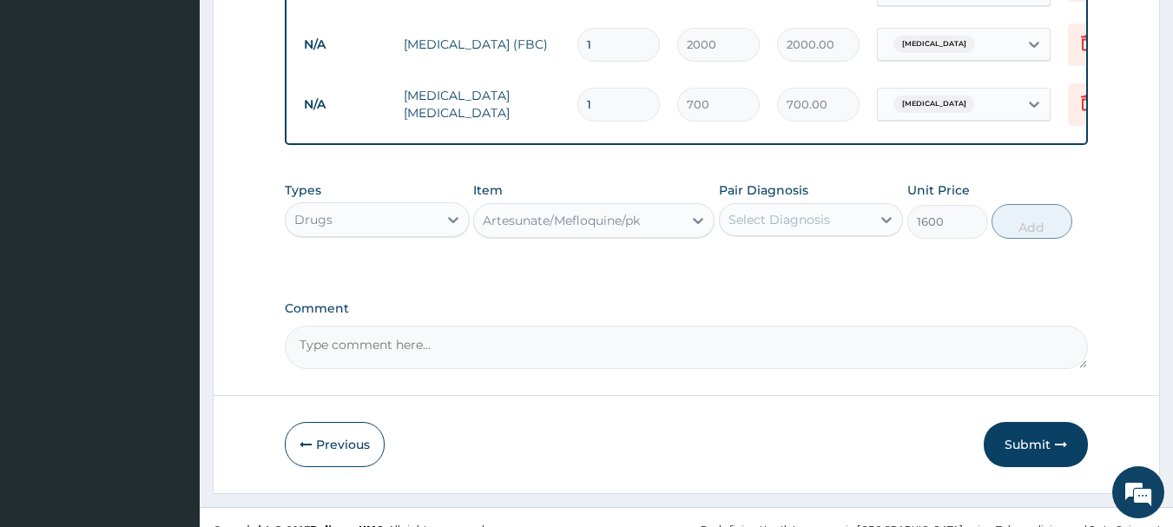
click at [830, 215] on div "Select Diagnosis" at bounding box center [796, 220] width 152 height 28
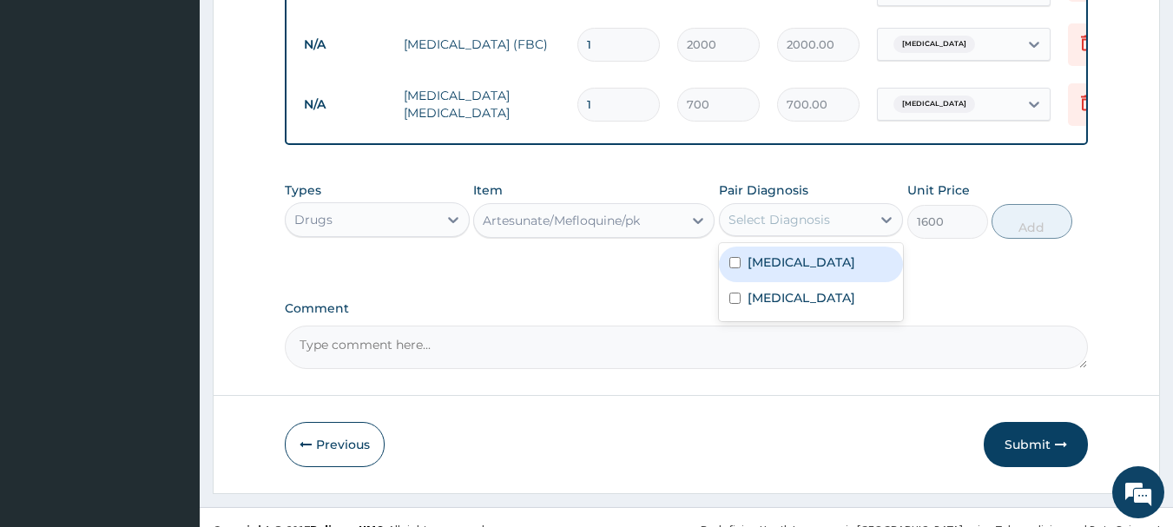
click at [809, 268] on div "Malaria" at bounding box center [811, 265] width 185 height 36
checkbox input "true"
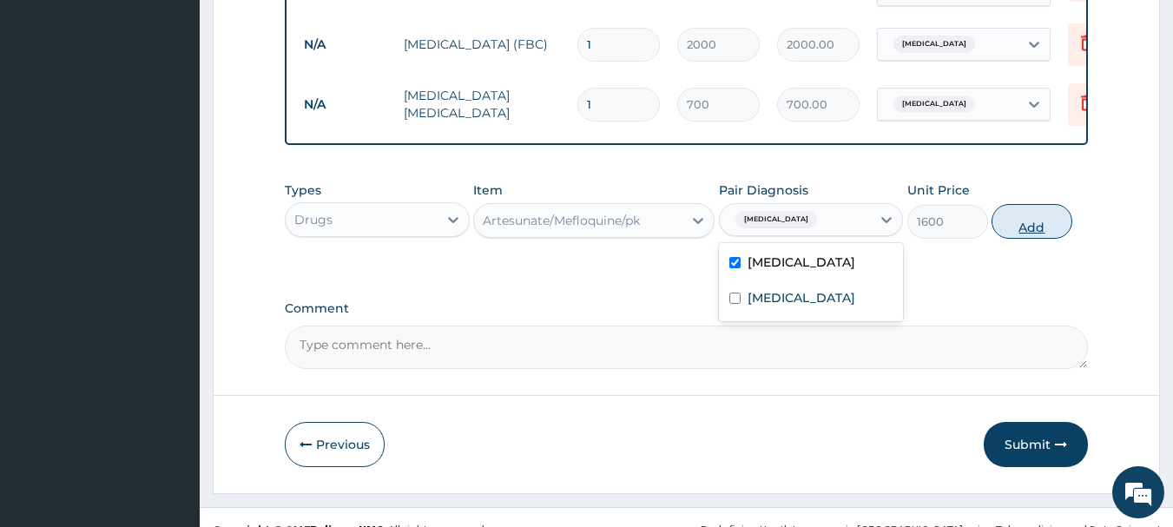
click at [1021, 215] on button "Add" at bounding box center [1032, 221] width 81 height 35
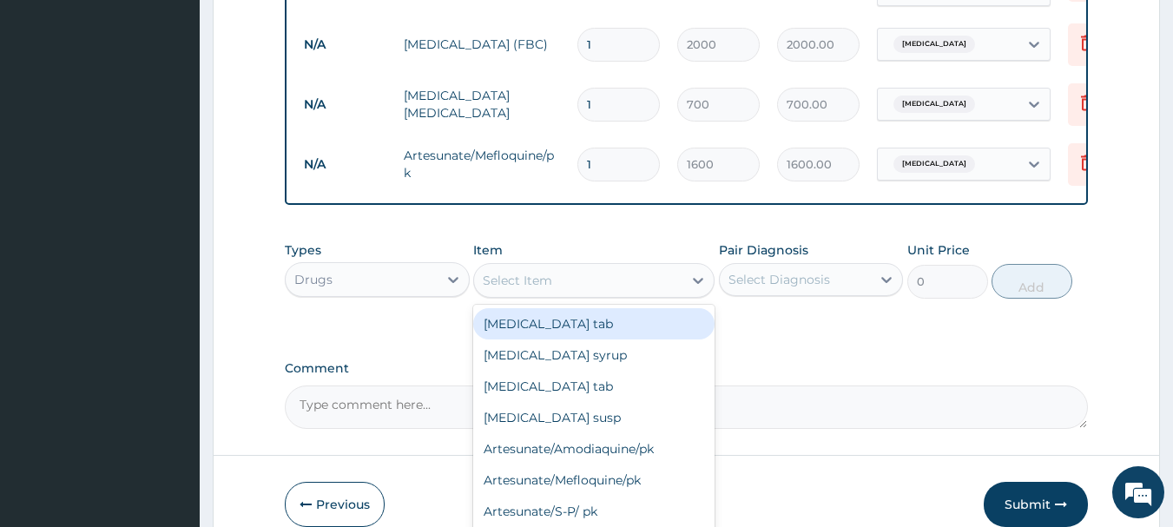
click at [577, 274] on div "Select Item" at bounding box center [578, 281] width 208 height 28
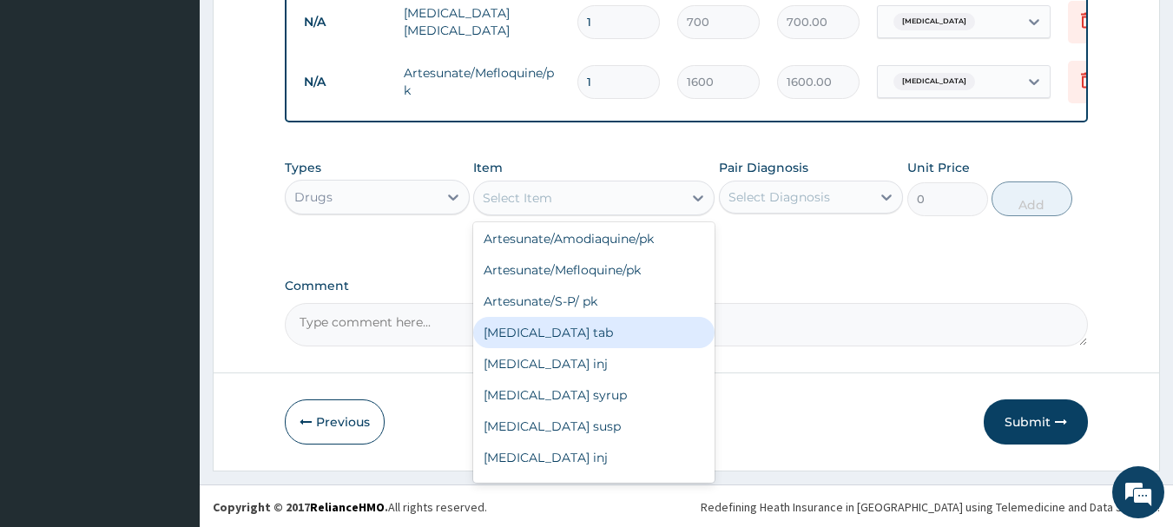
scroll to position [139, 0]
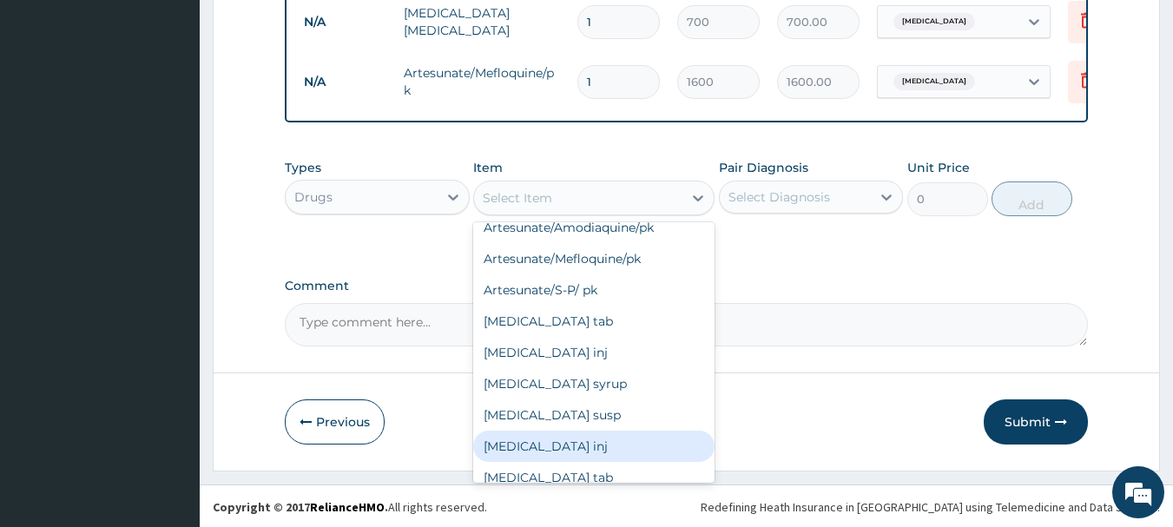
click at [625, 438] on div "Dihydroartemisinin inj" at bounding box center [593, 446] width 241 height 31
type input "440"
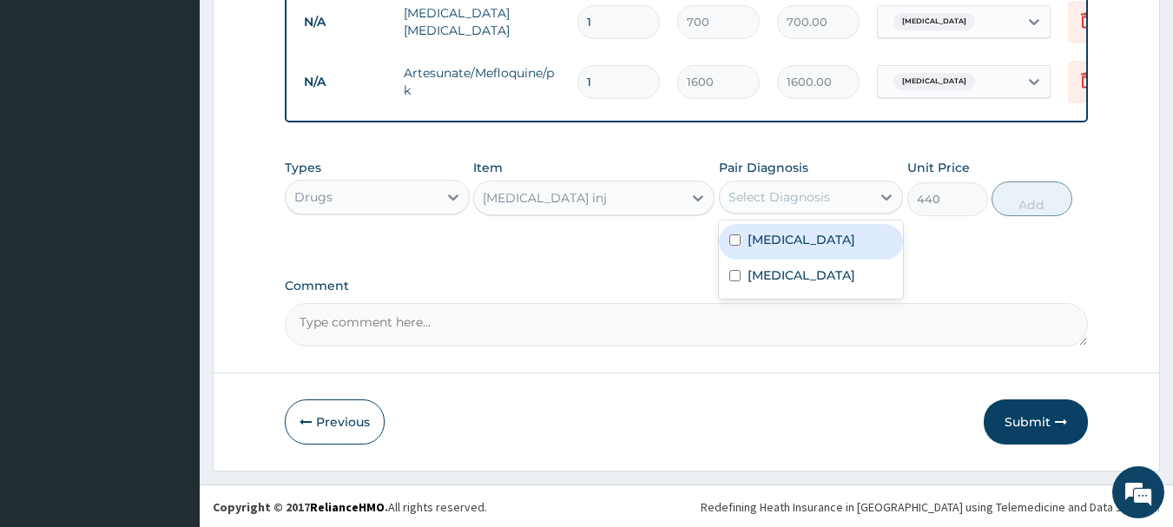
drag, startPoint x: 748, startPoint y: 211, endPoint x: 752, endPoint y: 202, distance: 9.7
click at [750, 205] on div "Select Diagnosis" at bounding box center [811, 197] width 185 height 33
click at [760, 232] on label "Malaria" at bounding box center [802, 239] width 108 height 17
checkbox input "true"
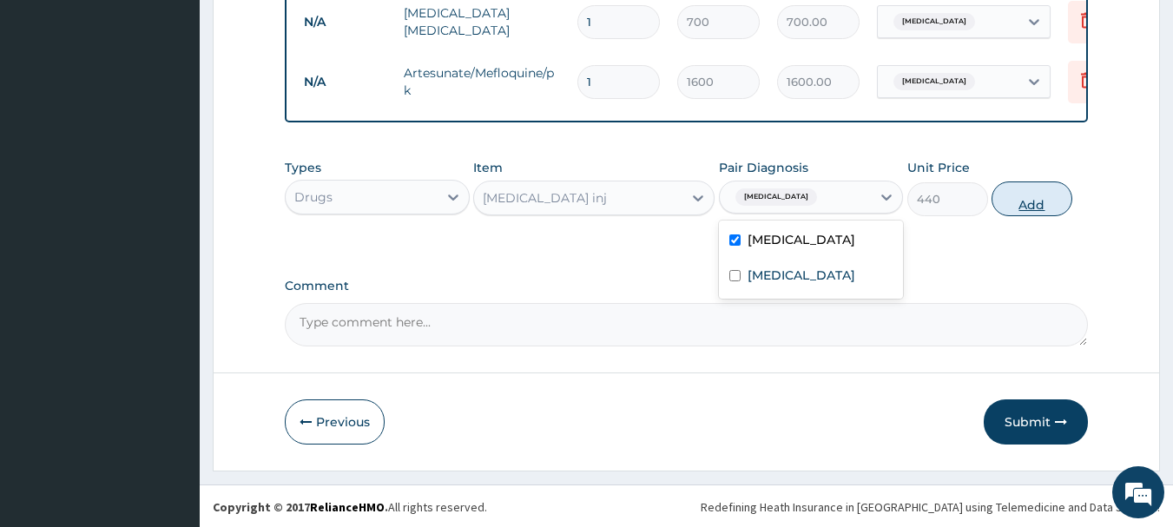
click at [1015, 202] on button "Add" at bounding box center [1032, 199] width 81 height 35
type input "0"
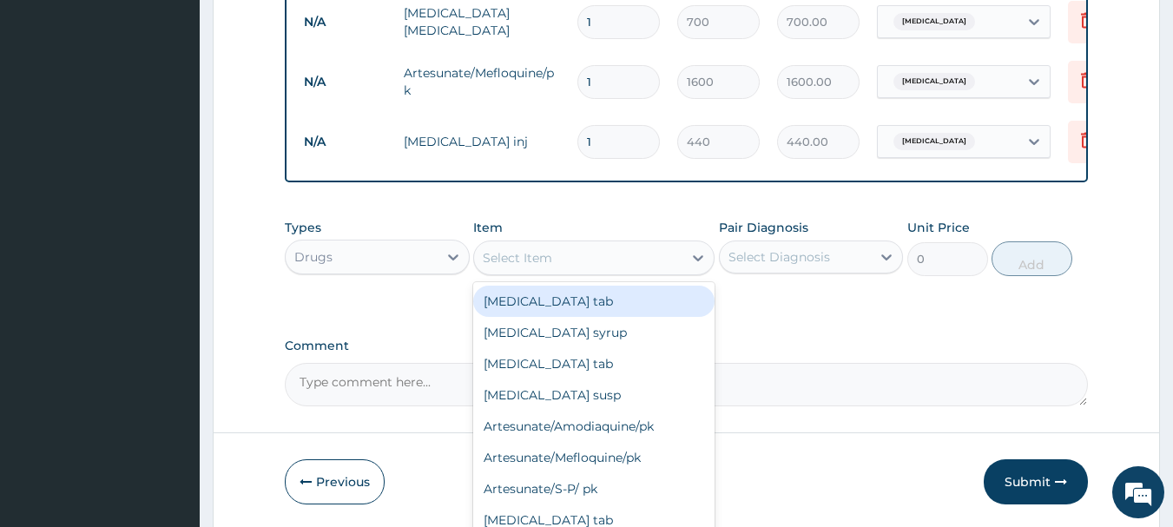
click at [532, 256] on div "Select Item" at bounding box center [517, 257] width 69 height 17
type input "PARAC"
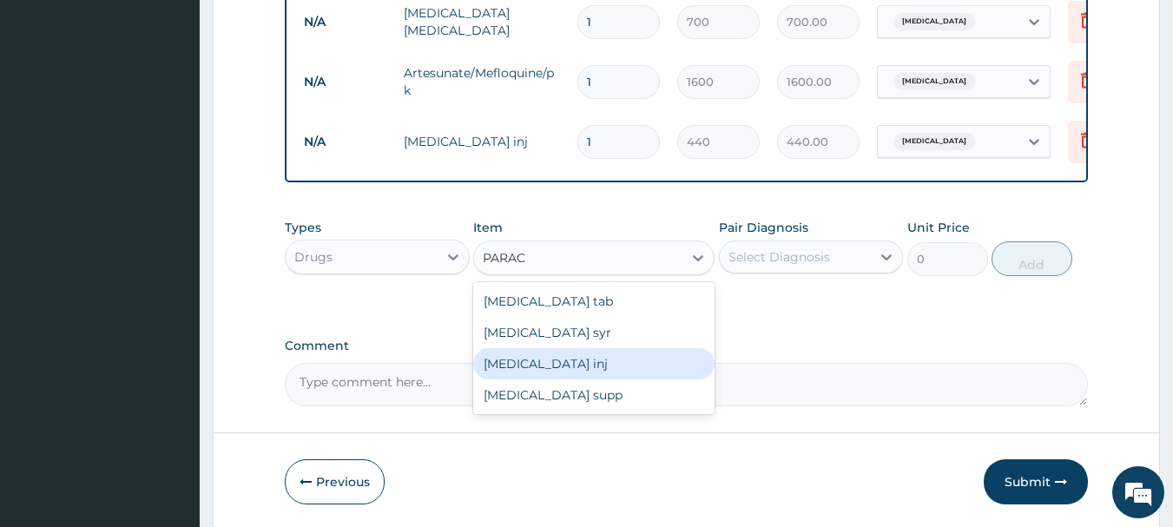
click at [540, 368] on div "Paracetamol inj" at bounding box center [593, 363] width 241 height 31
type input "145"
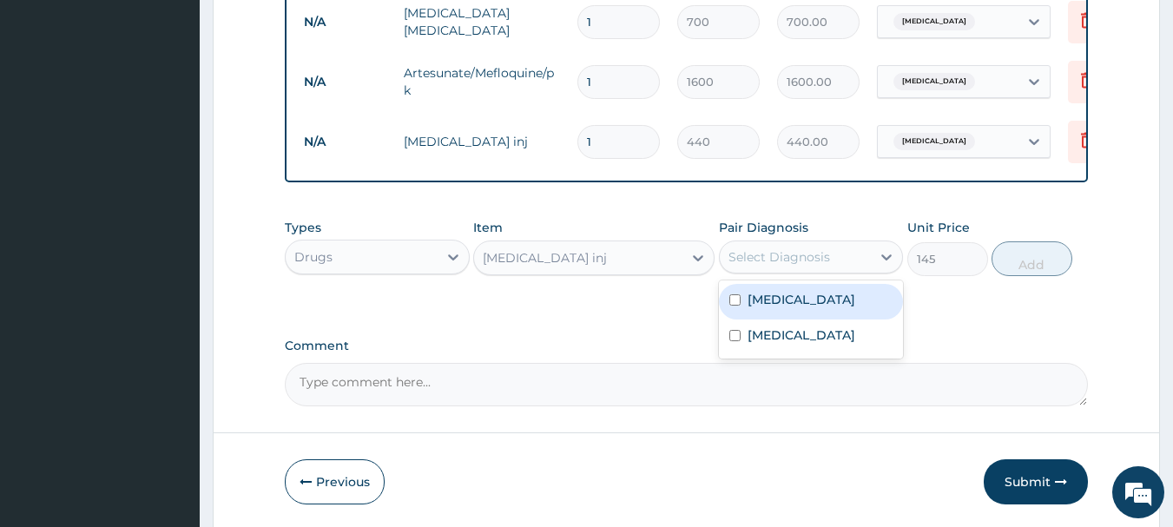
click at [807, 254] on div "Select Diagnosis" at bounding box center [780, 256] width 102 height 17
click at [783, 301] on label "Malaria" at bounding box center [802, 299] width 108 height 17
checkbox input "true"
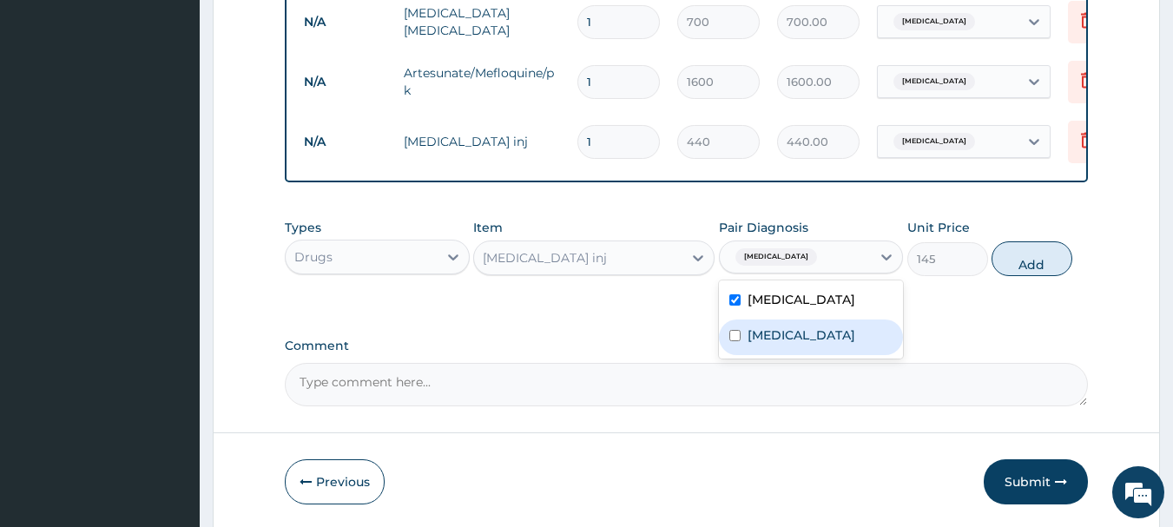
click at [816, 327] on label "Upper respiratory infection" at bounding box center [802, 335] width 108 height 17
checkbox input "true"
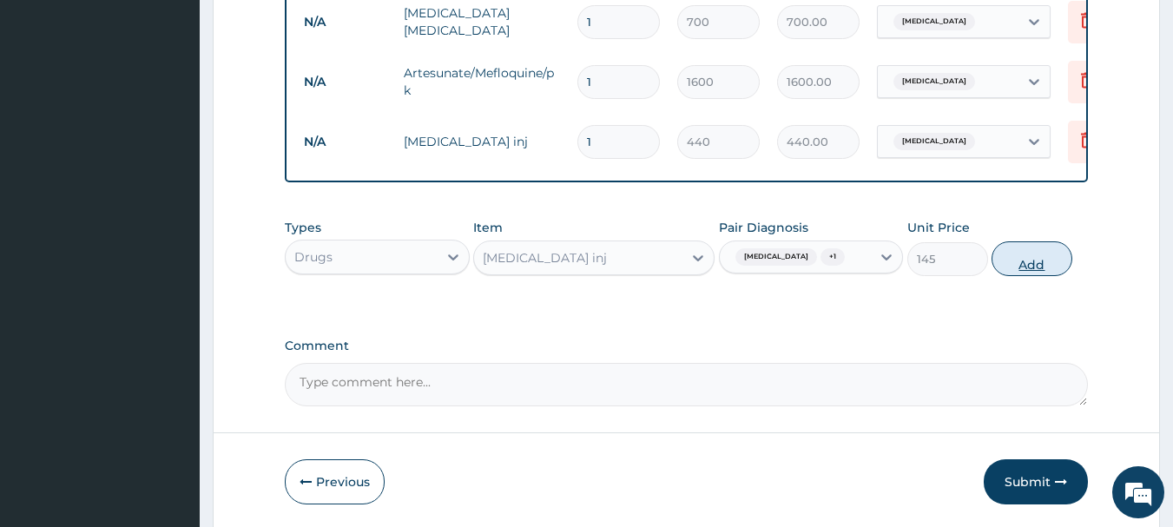
click at [1033, 256] on button "Add" at bounding box center [1032, 258] width 81 height 35
type input "0"
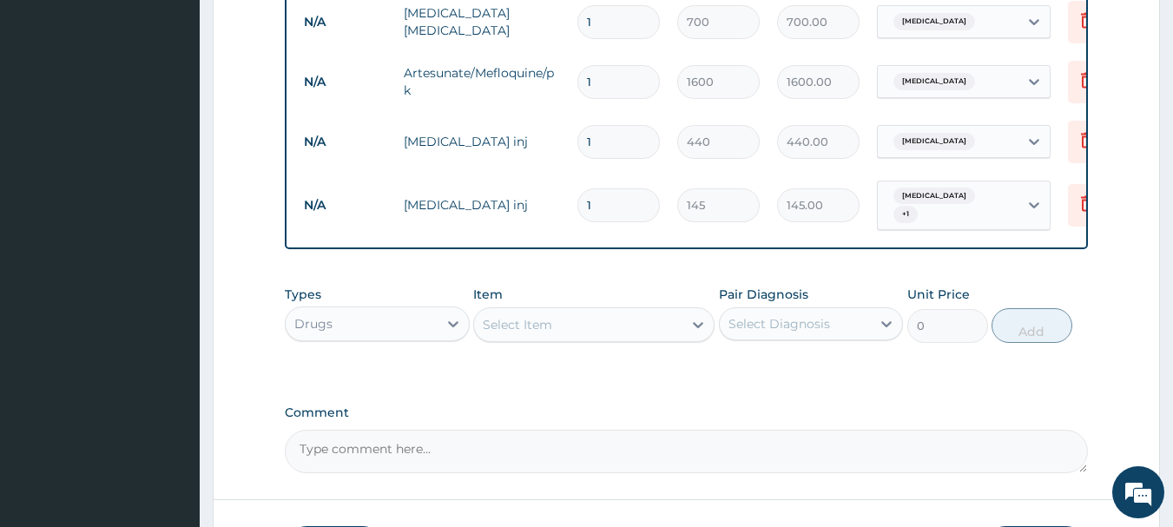
click at [605, 125] on input "1" at bounding box center [619, 142] width 83 height 34
type input "2"
type input "880.00"
type input "2"
click at [527, 316] on div "Select Item" at bounding box center [517, 324] width 69 height 17
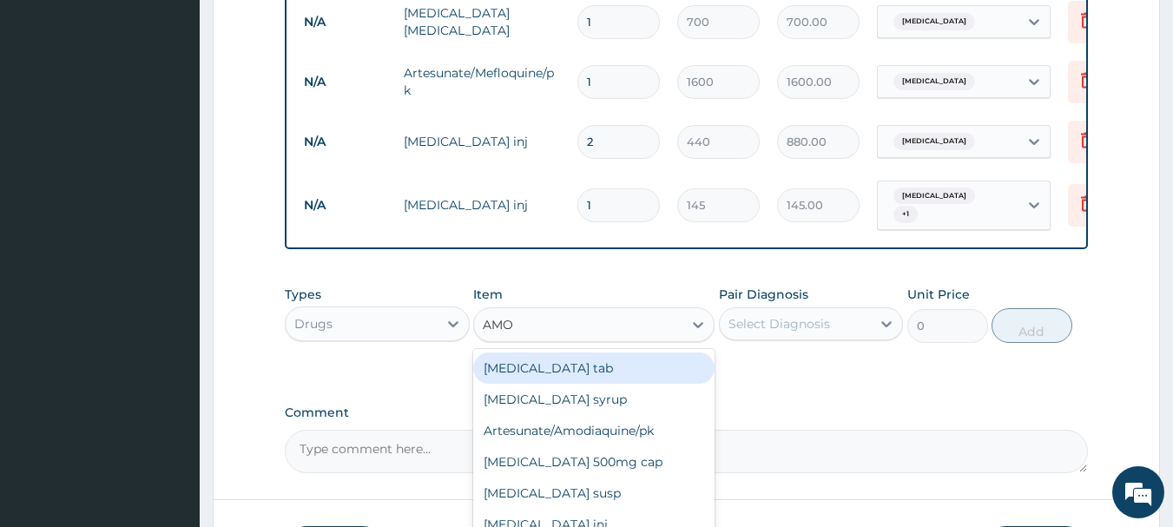
type input "AMOX"
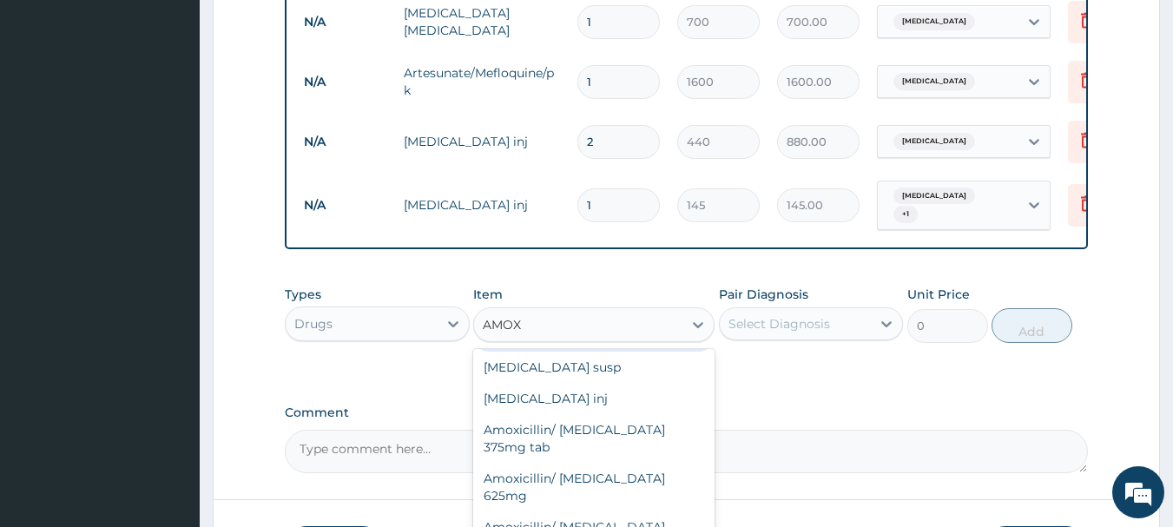
scroll to position [35, 0]
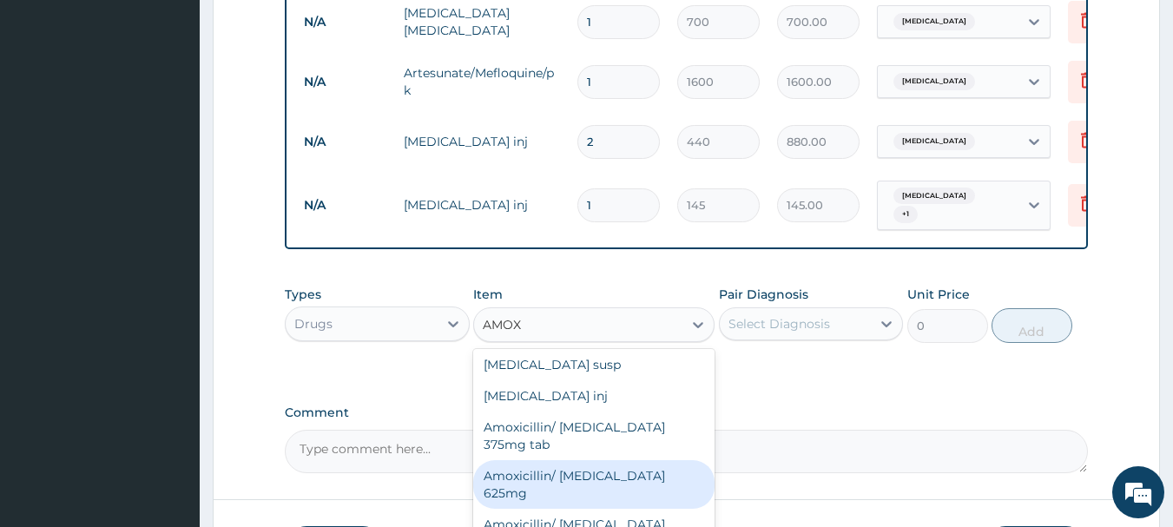
click at [588, 468] on div "Amoxicillin/ Clavulanic acid 625mg" at bounding box center [593, 484] width 241 height 49
type input "340"
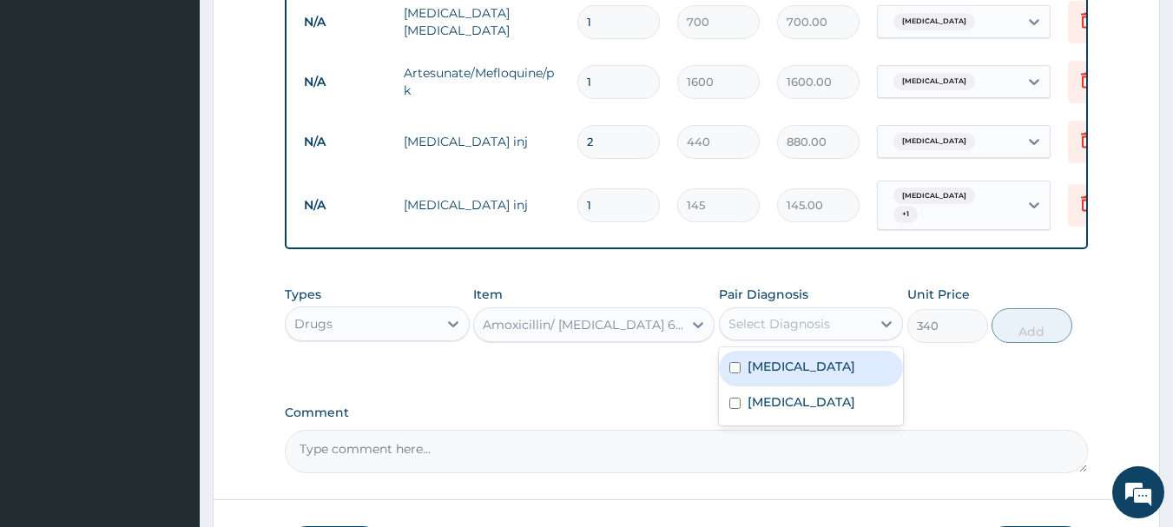
click at [767, 315] on div "Select Diagnosis" at bounding box center [780, 323] width 102 height 17
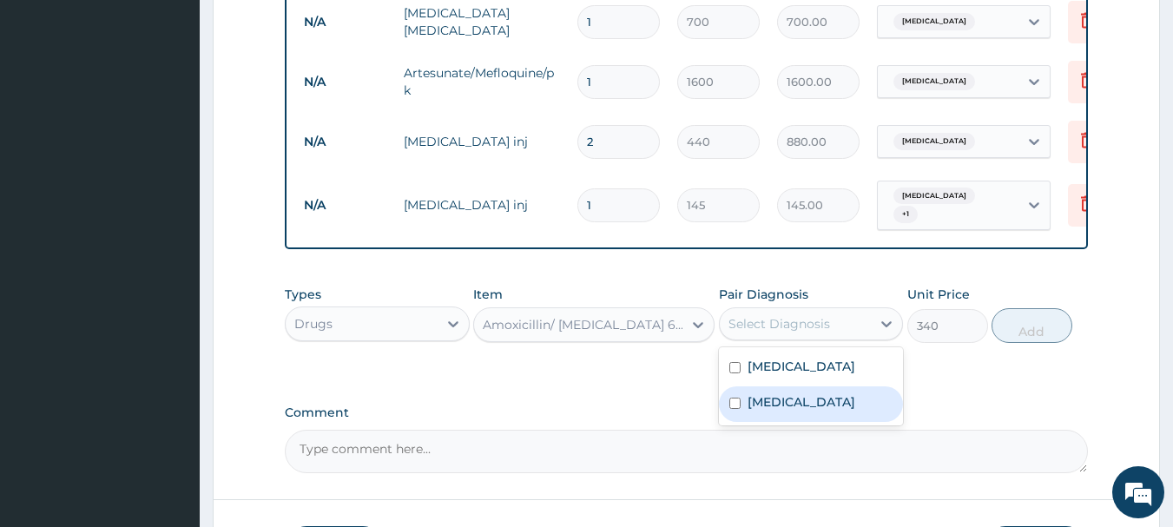
click at [757, 393] on label "Upper respiratory infection" at bounding box center [802, 401] width 108 height 17
checkbox input "true"
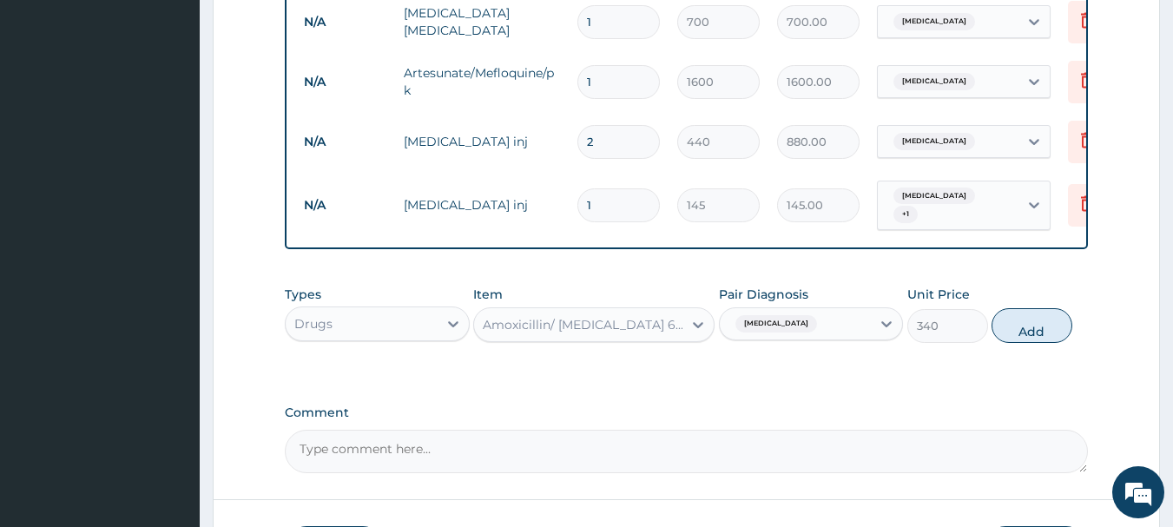
click at [817, 320] on span "Upper respiratory infection" at bounding box center [777, 323] width 82 height 17
click at [1012, 317] on button "Add" at bounding box center [1032, 325] width 81 height 35
type input "0"
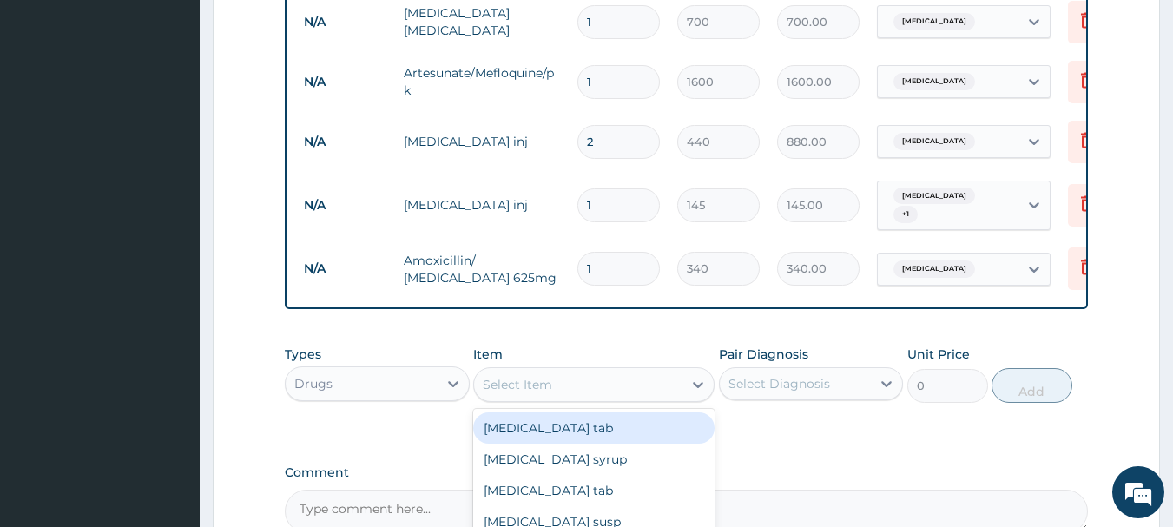
click at [556, 371] on div "Select Item" at bounding box center [578, 385] width 208 height 28
type input "PARAC"
click at [563, 418] on div "Paracetamol tab" at bounding box center [593, 428] width 241 height 31
type input "10"
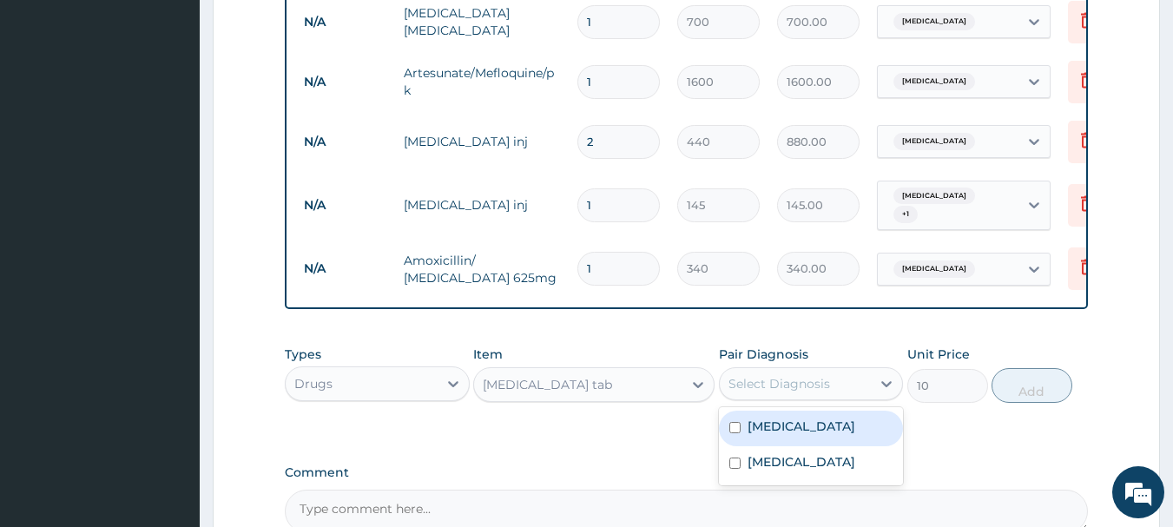
click at [799, 375] on div "Select Diagnosis" at bounding box center [780, 383] width 102 height 17
click at [770, 420] on label "Malaria" at bounding box center [802, 426] width 108 height 17
checkbox input "true"
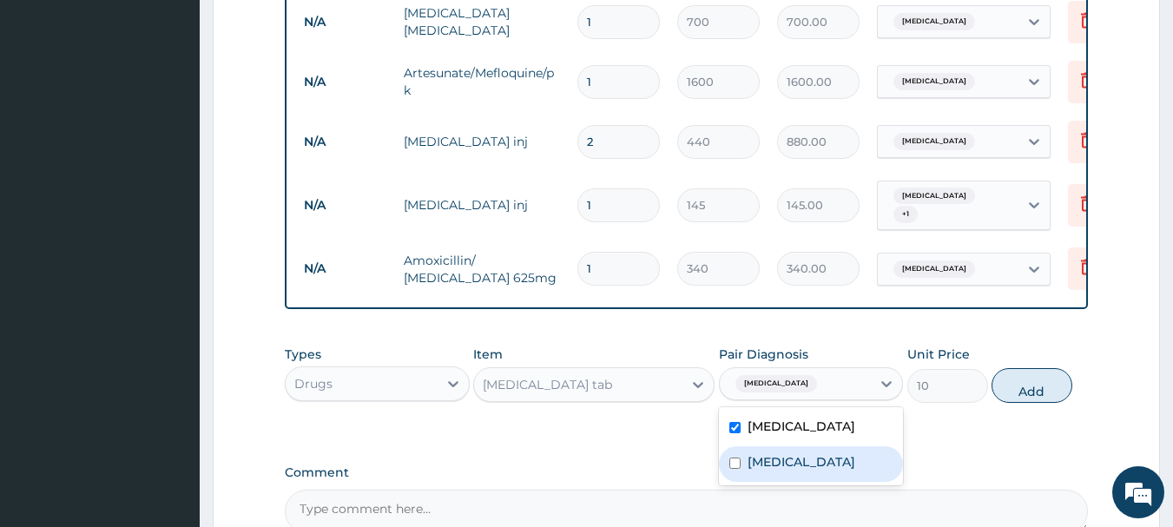
click at [766, 453] on label "Upper respiratory infection" at bounding box center [802, 461] width 108 height 17
checkbox input "true"
click at [1019, 386] on button "Add" at bounding box center [1032, 385] width 81 height 35
type input "0"
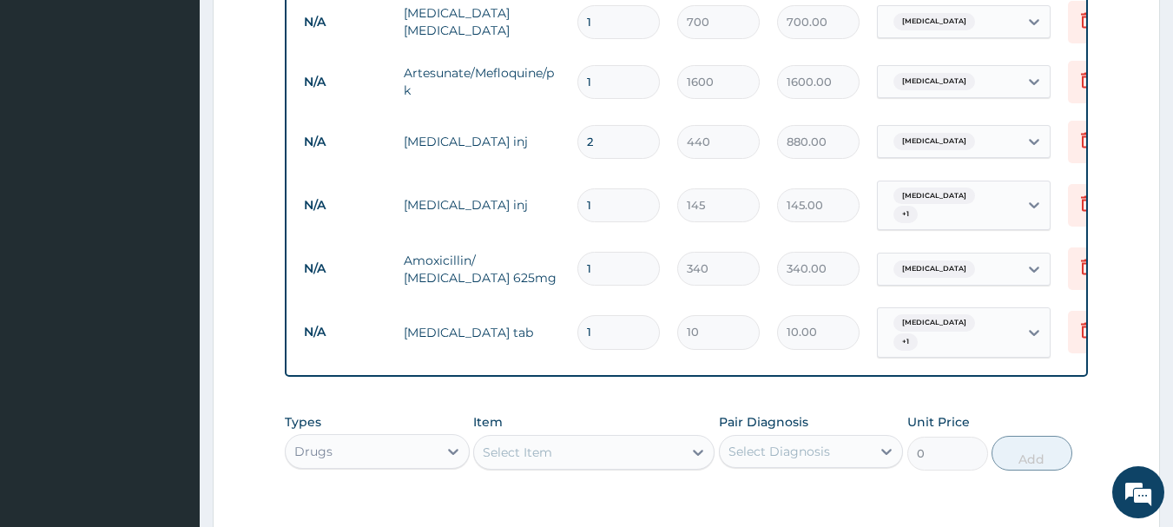
click at [615, 439] on div "Select Item" at bounding box center [578, 453] width 208 height 28
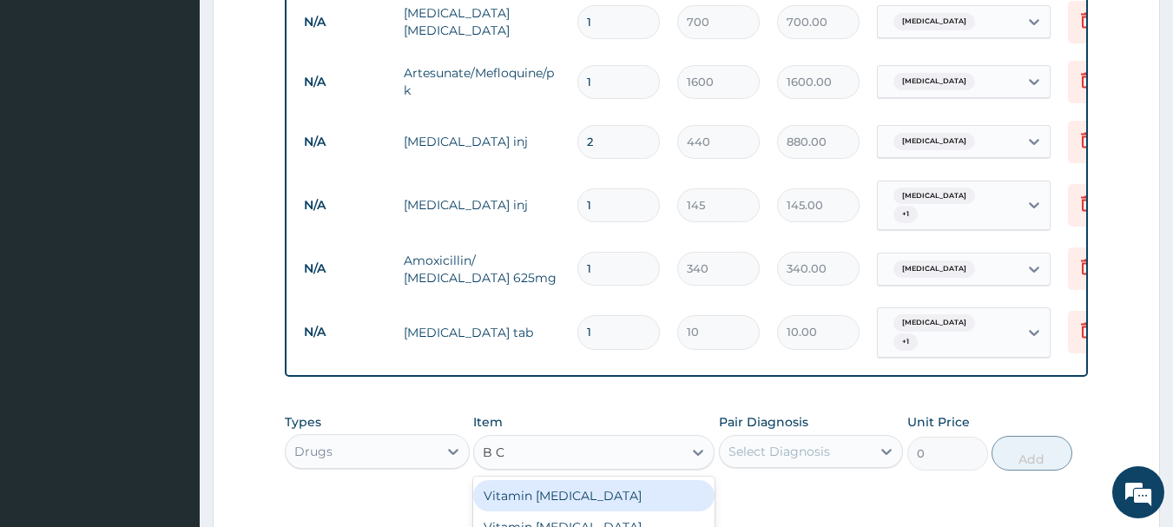
type input "B CO"
click at [603, 480] on div "Vitamin B complex" at bounding box center [593, 495] width 241 height 31
type input "10"
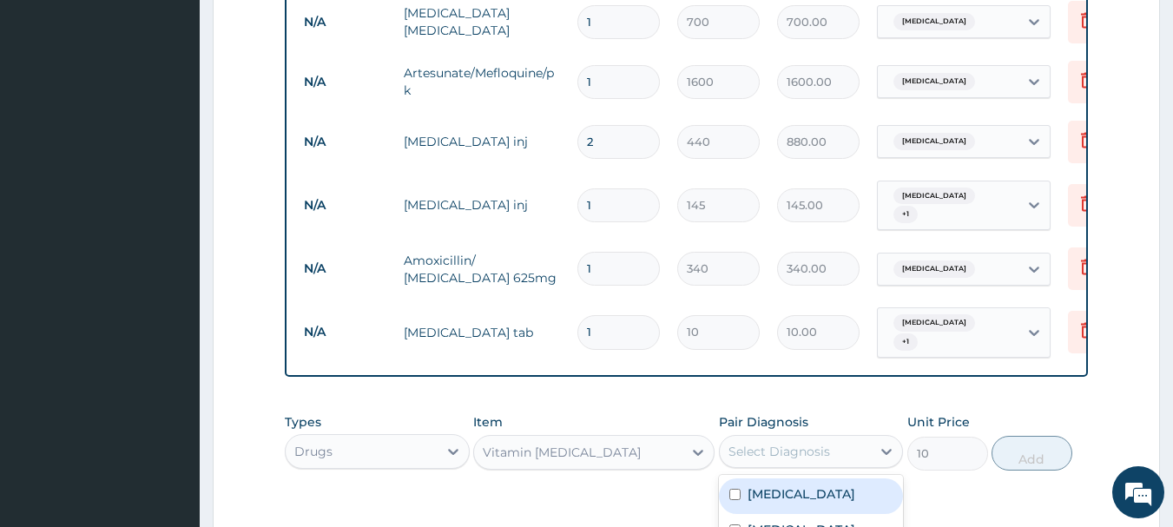
click at [781, 443] on div "Select Diagnosis" at bounding box center [780, 451] width 102 height 17
click at [773, 486] on label "Malaria" at bounding box center [802, 494] width 108 height 17
checkbox input "true"
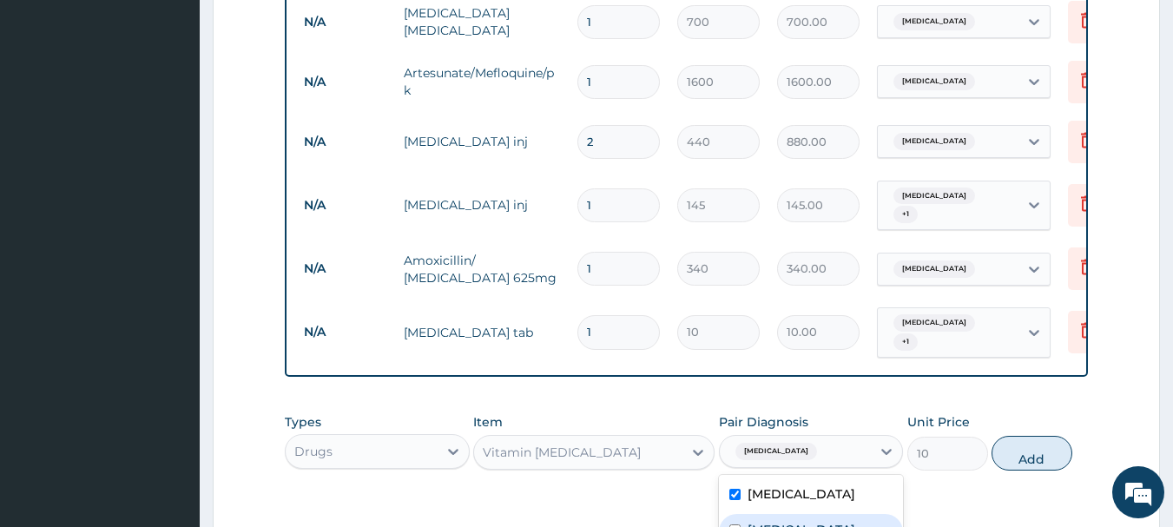
click at [792, 521] on label "Upper respiratory infection" at bounding box center [802, 529] width 108 height 17
checkbox input "true"
click at [1021, 436] on button "Add" at bounding box center [1032, 453] width 81 height 35
type input "0"
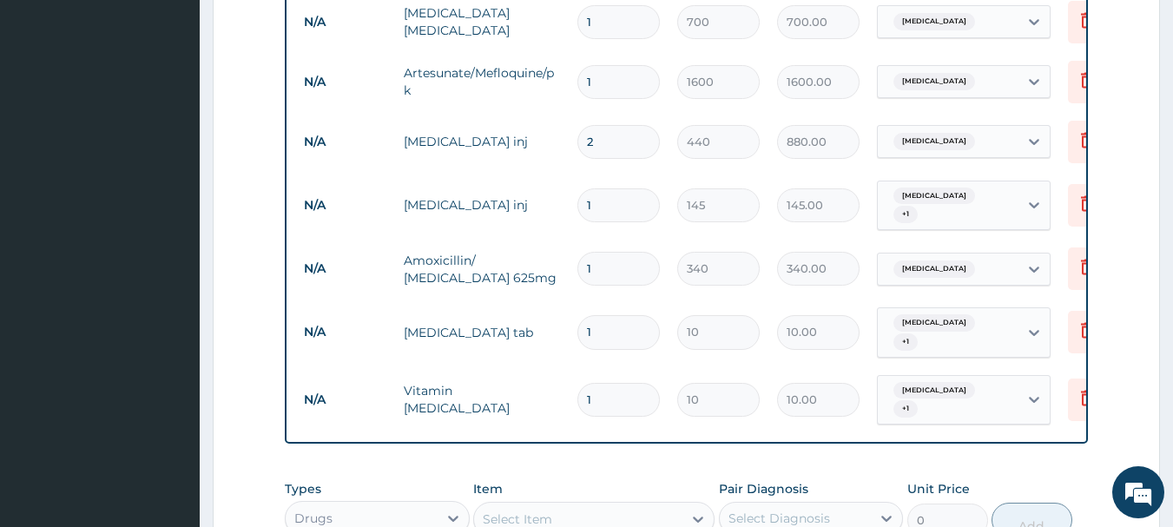
drag, startPoint x: 598, startPoint y: 252, endPoint x: 576, endPoint y: 257, distance: 22.3
click at [576, 257] on td "1" at bounding box center [619, 268] width 100 height 51
type input "14"
type input "4760.00"
type input "14"
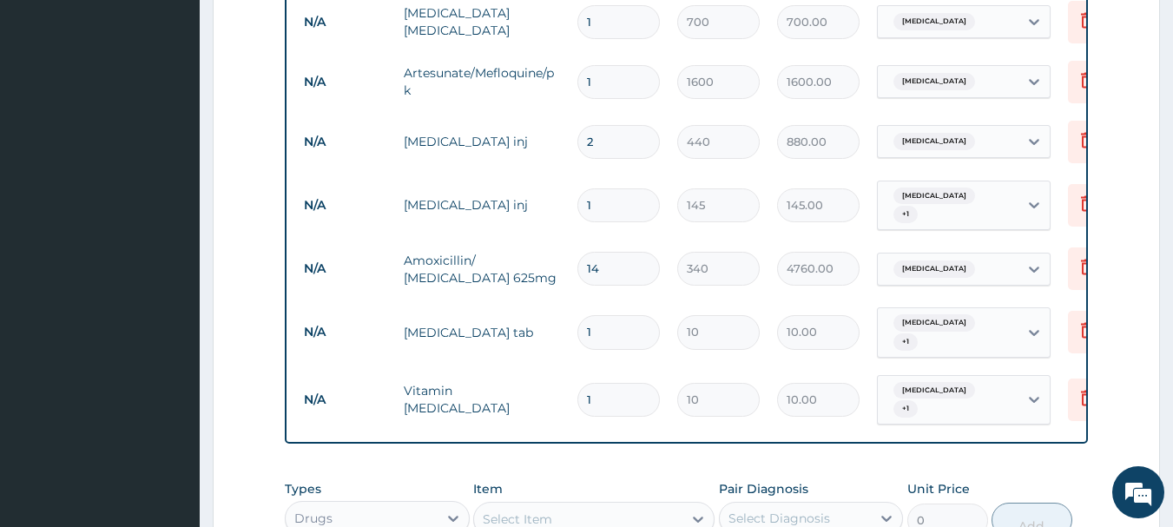
drag, startPoint x: 611, startPoint y: 306, endPoint x: 576, endPoint y: 299, distance: 35.4
click at [576, 307] on td "1" at bounding box center [619, 332] width 100 height 51
type input "3"
type input "30.00"
type input "30"
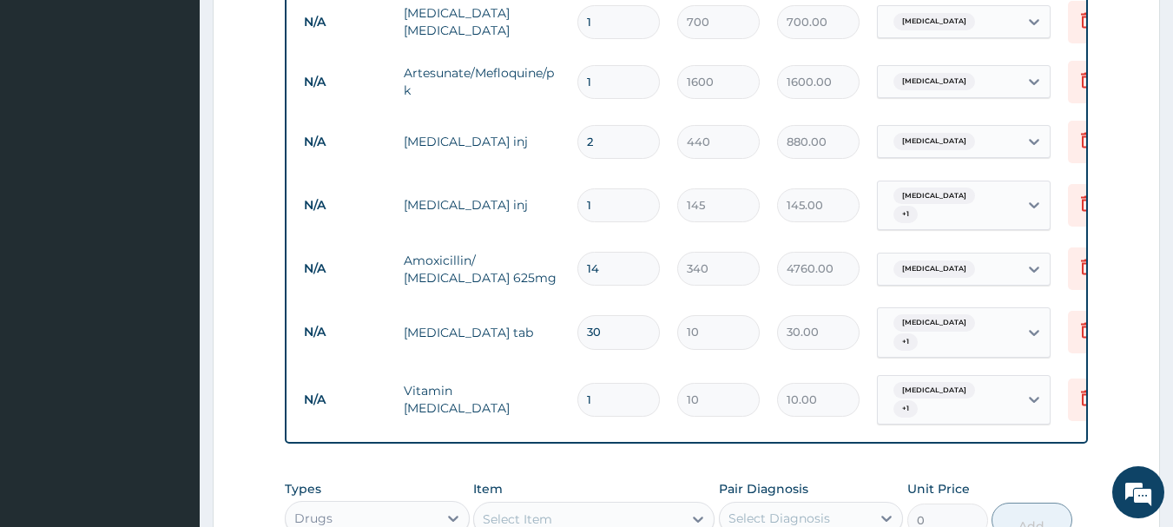
type input "300.00"
type input "30"
drag, startPoint x: 594, startPoint y: 368, endPoint x: 560, endPoint y: 363, distance: 34.3
click at [565, 367] on tr "N/A Vitamin B complex 1 10 10.00 Malaria + 1 Delete" at bounding box center [720, 401] width 851 height 68
type input "2"
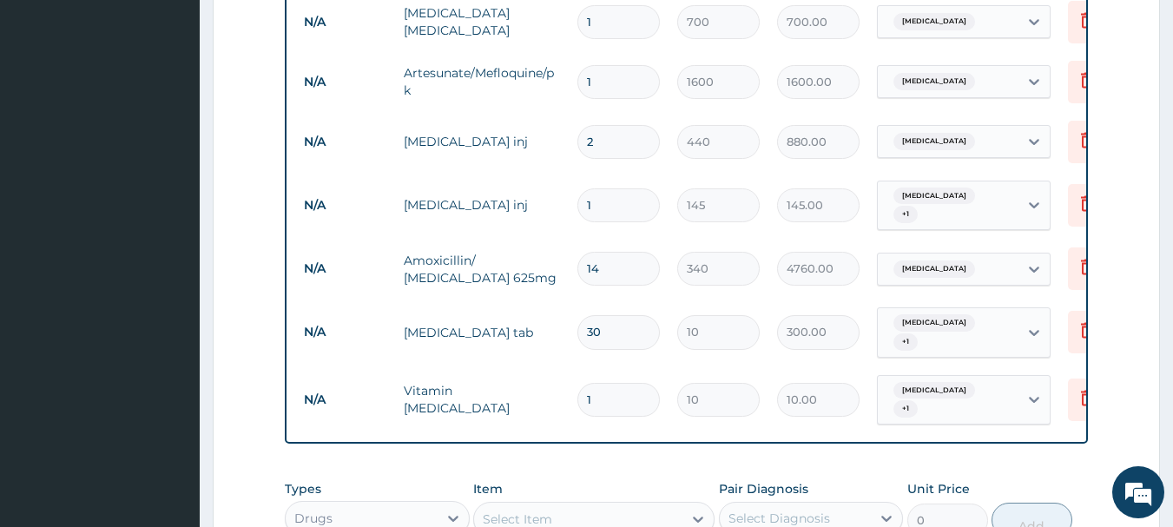
type input "20.00"
type input "20"
type input "200.00"
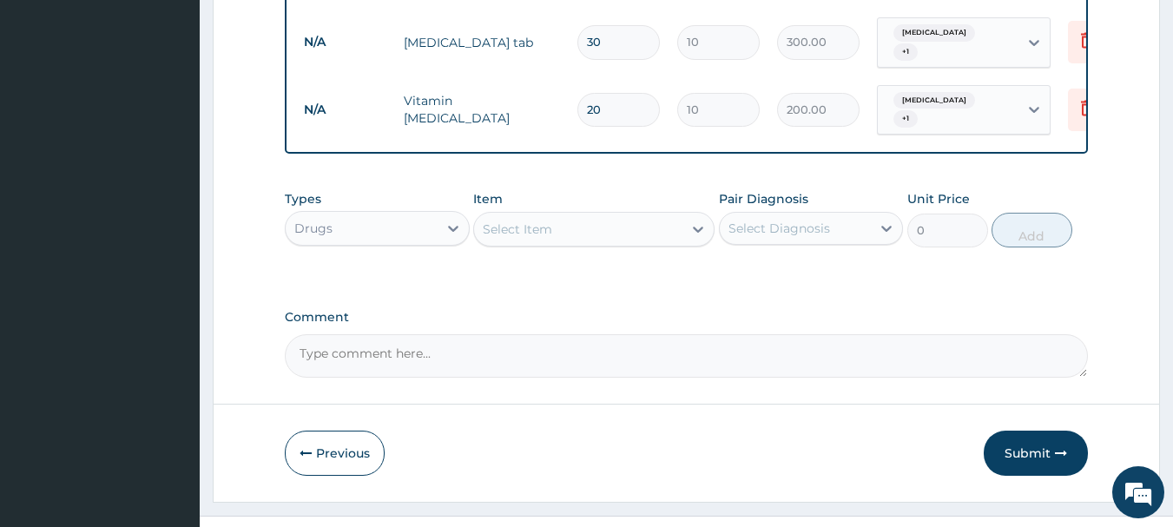
scroll to position [1195, 0]
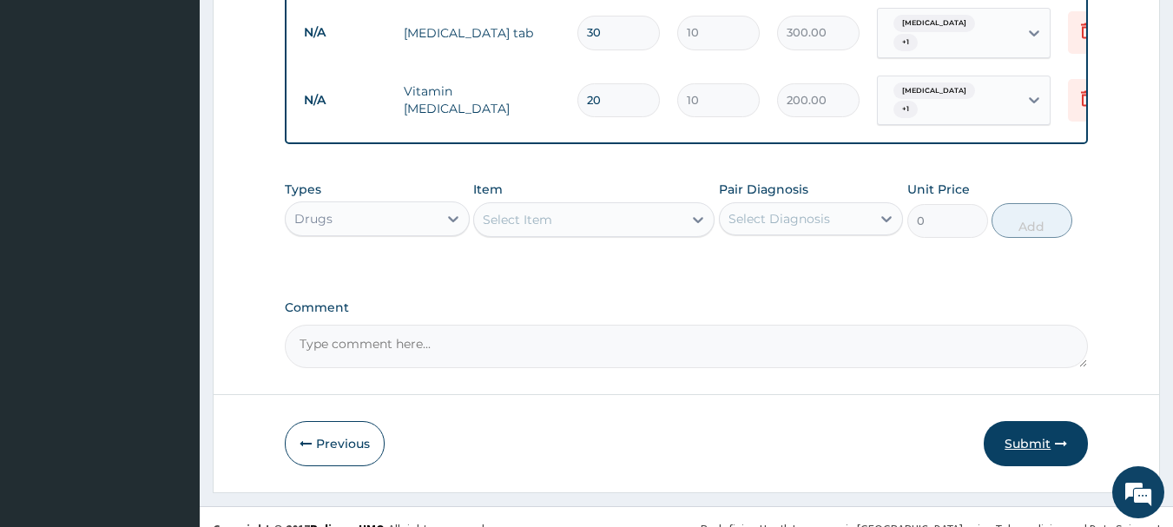
type input "20"
click at [1040, 421] on button "Submit" at bounding box center [1036, 443] width 104 height 45
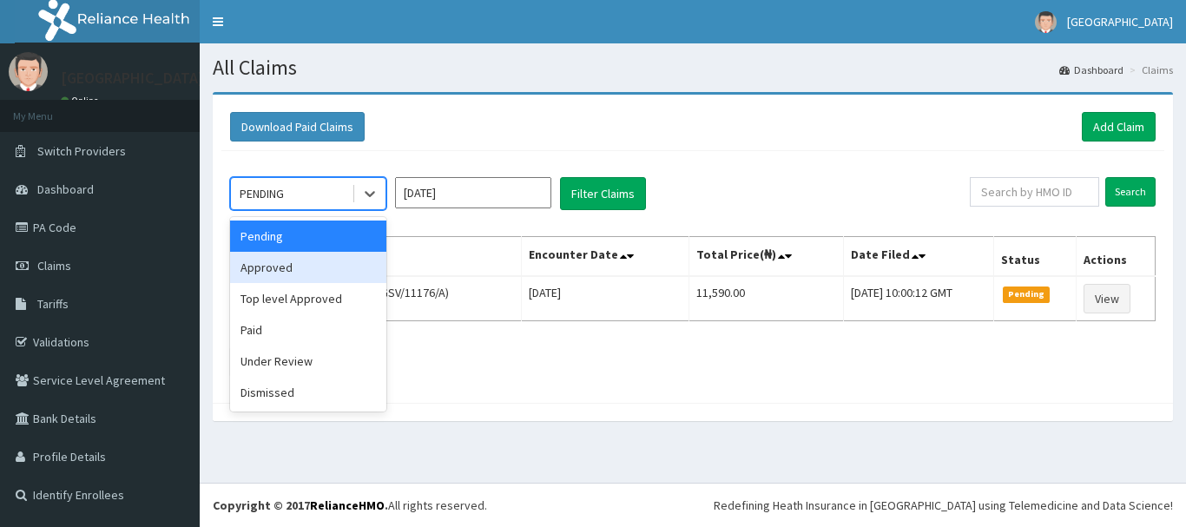
click at [294, 268] on div "Approved" at bounding box center [308, 267] width 156 height 31
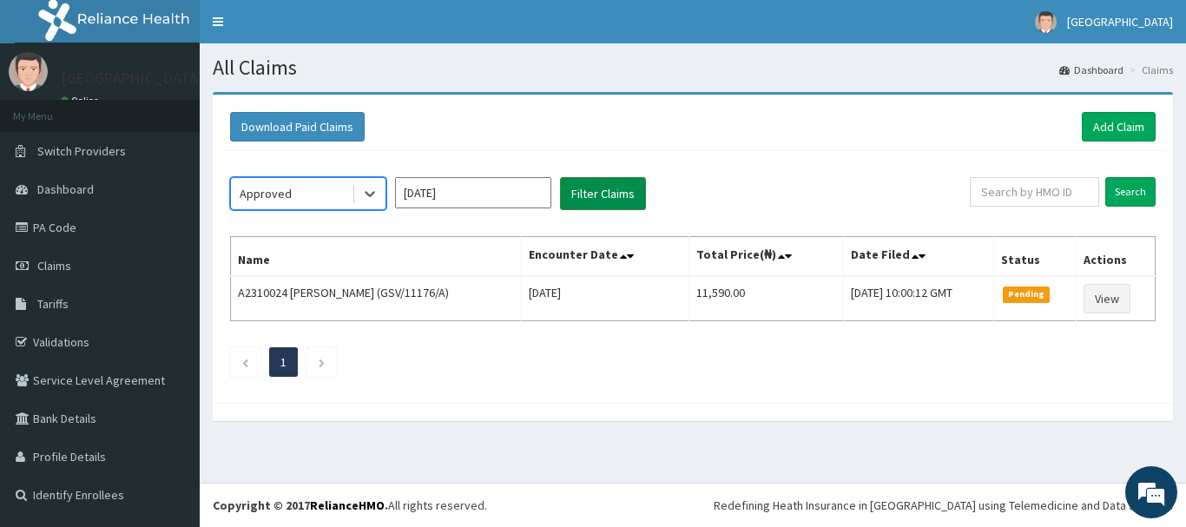
click at [598, 185] on button "Filter Claims" at bounding box center [603, 193] width 86 height 33
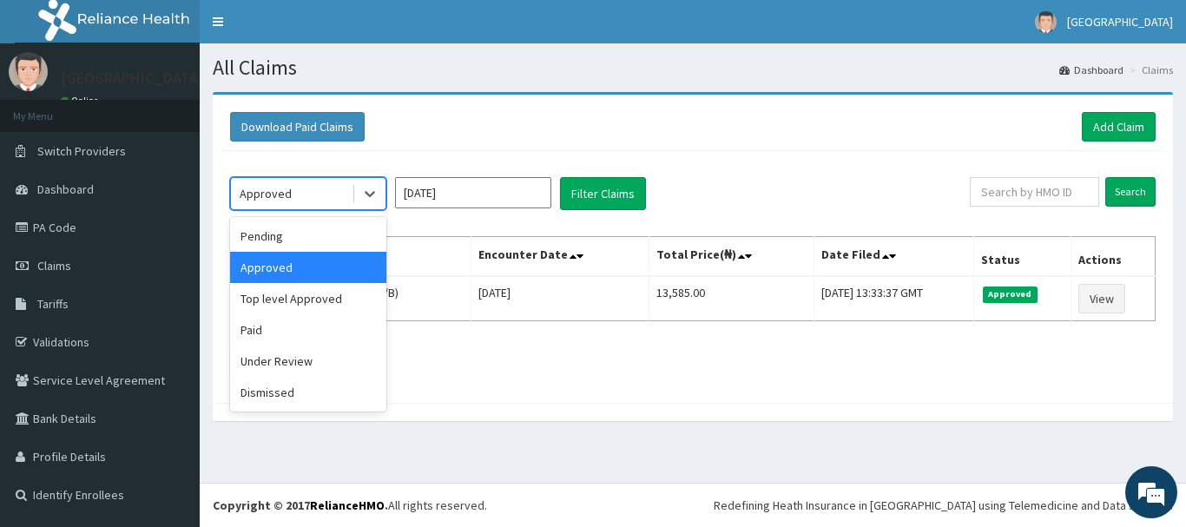
click at [332, 203] on div "Approved" at bounding box center [291, 194] width 121 height 28
click at [289, 350] on div "Under Review" at bounding box center [308, 361] width 156 height 31
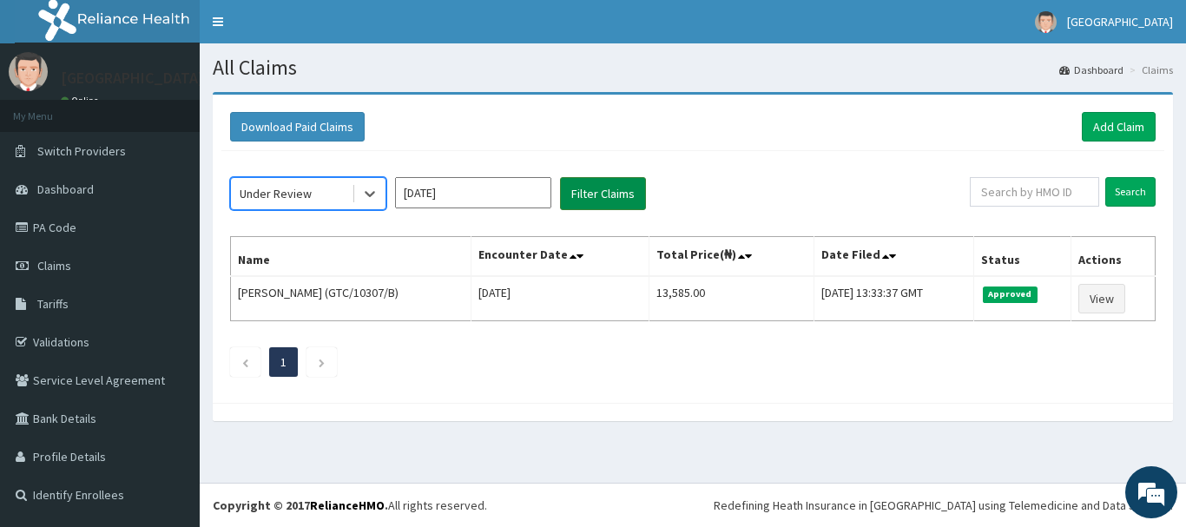
click at [577, 202] on button "Filter Claims" at bounding box center [603, 193] width 86 height 33
